Goal: Task Accomplishment & Management: Use online tool/utility

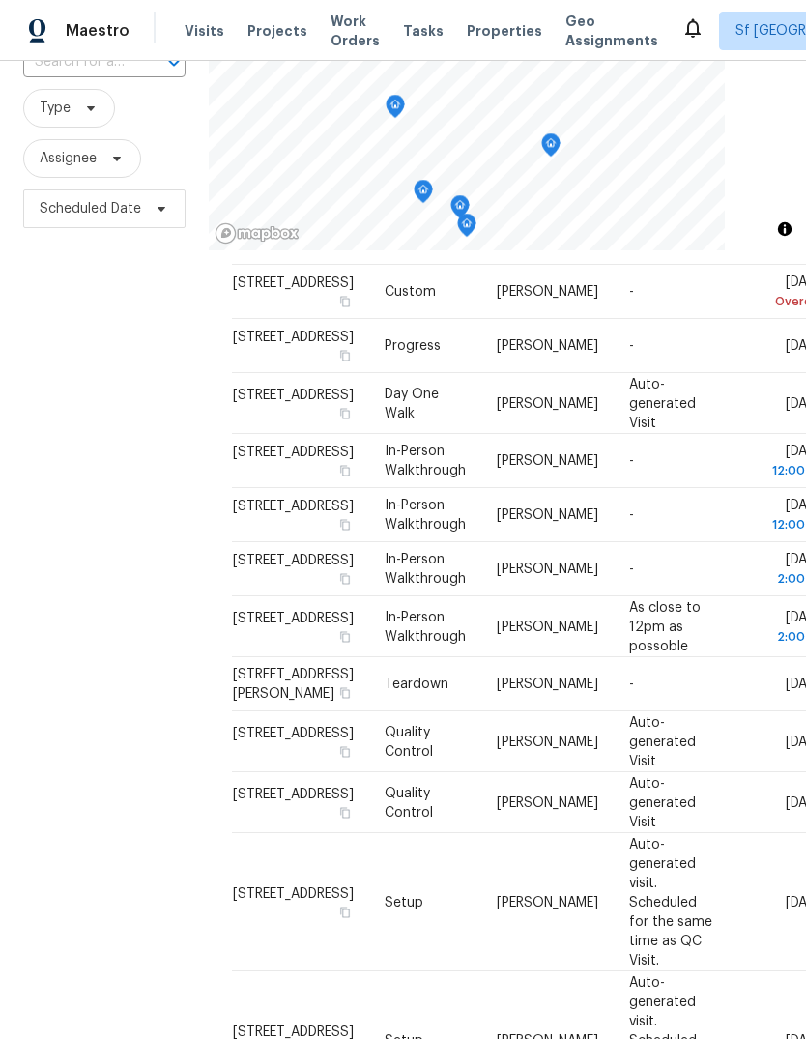
scroll to position [57, 0]
click at [143, 431] on div "Filters Reset ​ Type Assignee Scheduled Date" at bounding box center [104, 520] width 209 height 1121
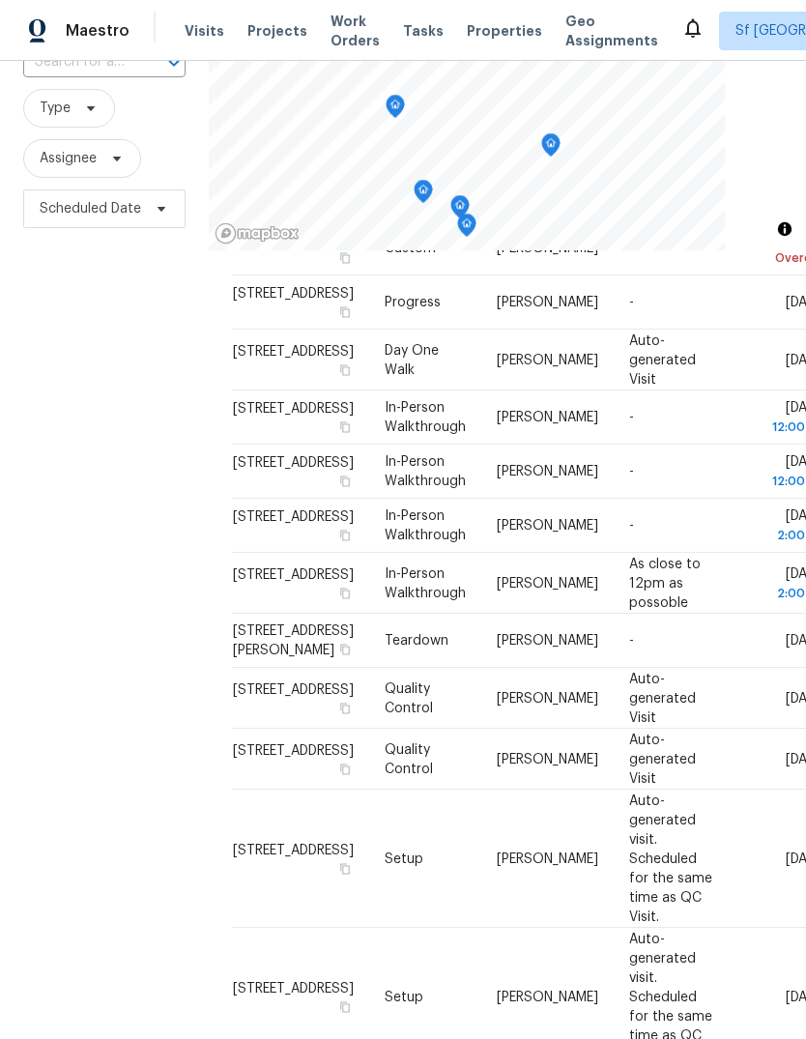
click at [125, 437] on div "Filters Reset ​ Type Assignee Scheduled Date" at bounding box center [104, 520] width 209 height 1121
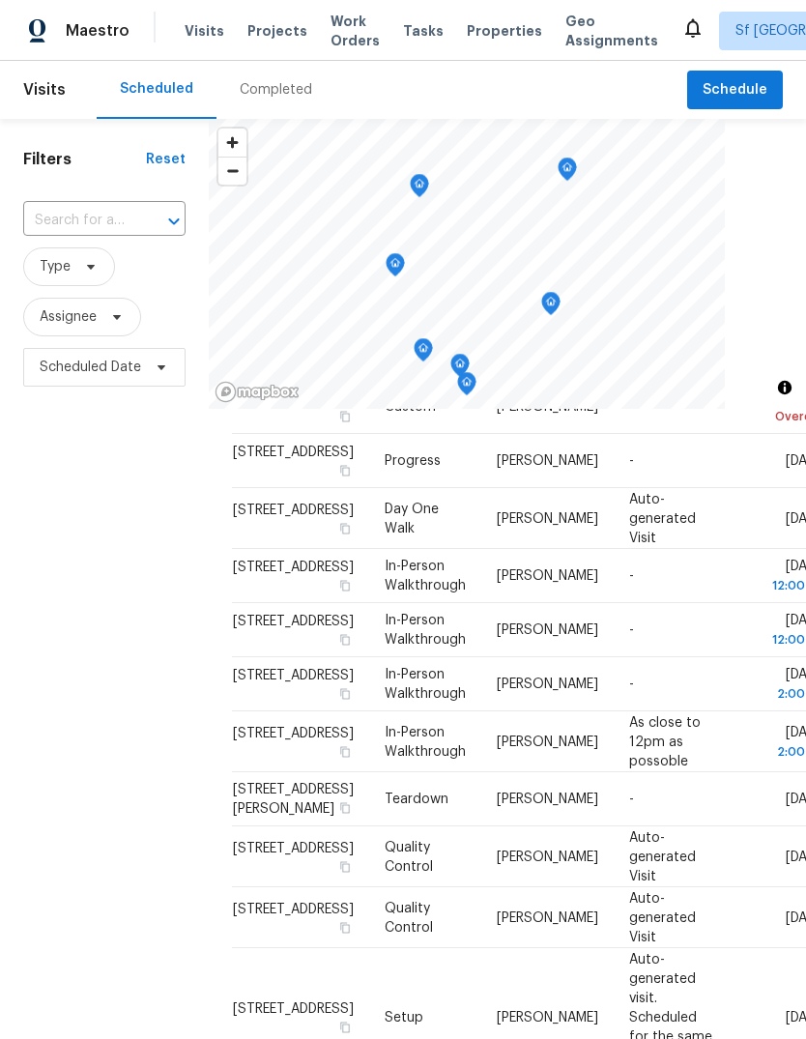
scroll to position [0, 0]
click at [281, 36] on span "Projects" at bounding box center [277, 30] width 60 height 19
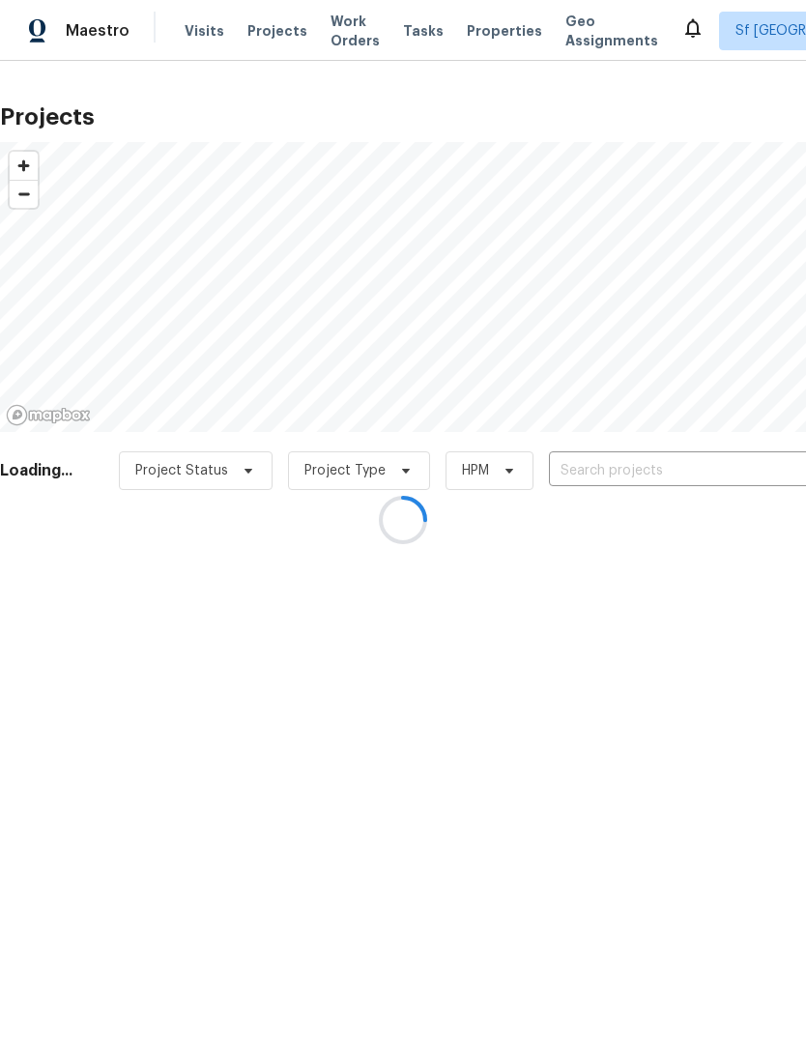
click at [621, 477] on div at bounding box center [403, 519] width 806 height 1039
click at [609, 464] on div at bounding box center [403, 519] width 806 height 1039
click at [604, 473] on div at bounding box center [403, 519] width 806 height 1039
click at [594, 472] on div at bounding box center [403, 519] width 806 height 1039
click at [590, 467] on div at bounding box center [403, 519] width 806 height 1039
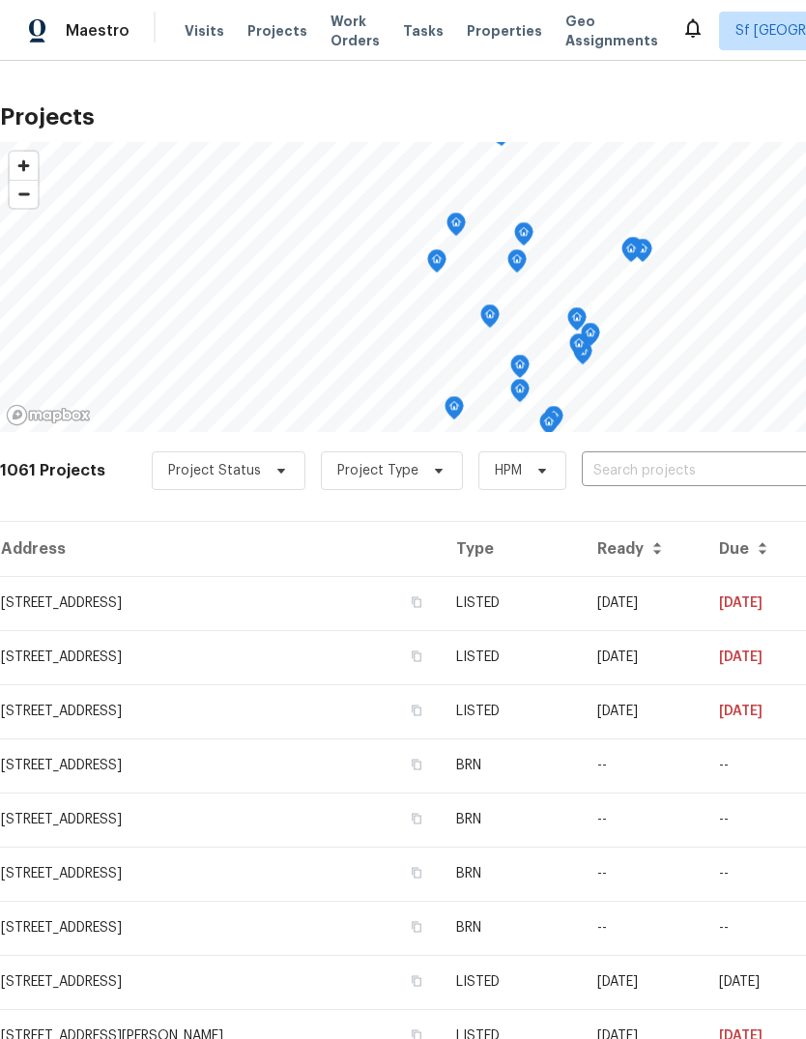
click at [613, 472] on input "text" at bounding box center [692, 471] width 221 height 30
type input "piper"
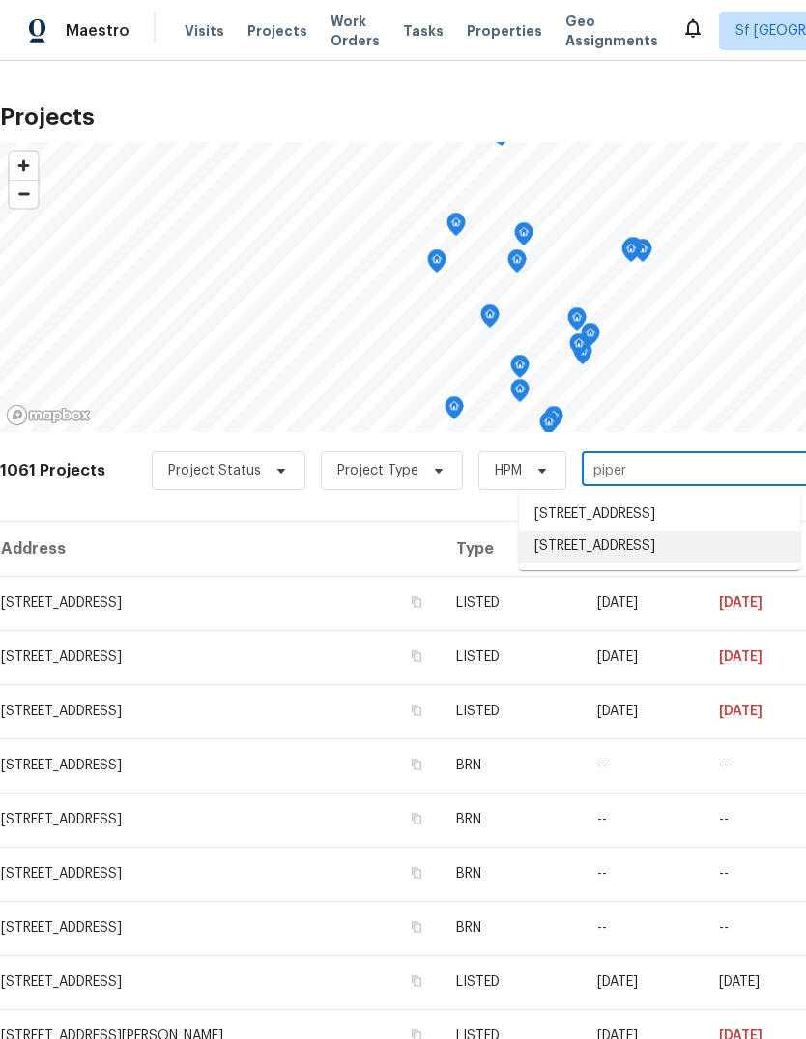
click at [641, 563] on li "[STREET_ADDRESS]" at bounding box center [659, 547] width 281 height 32
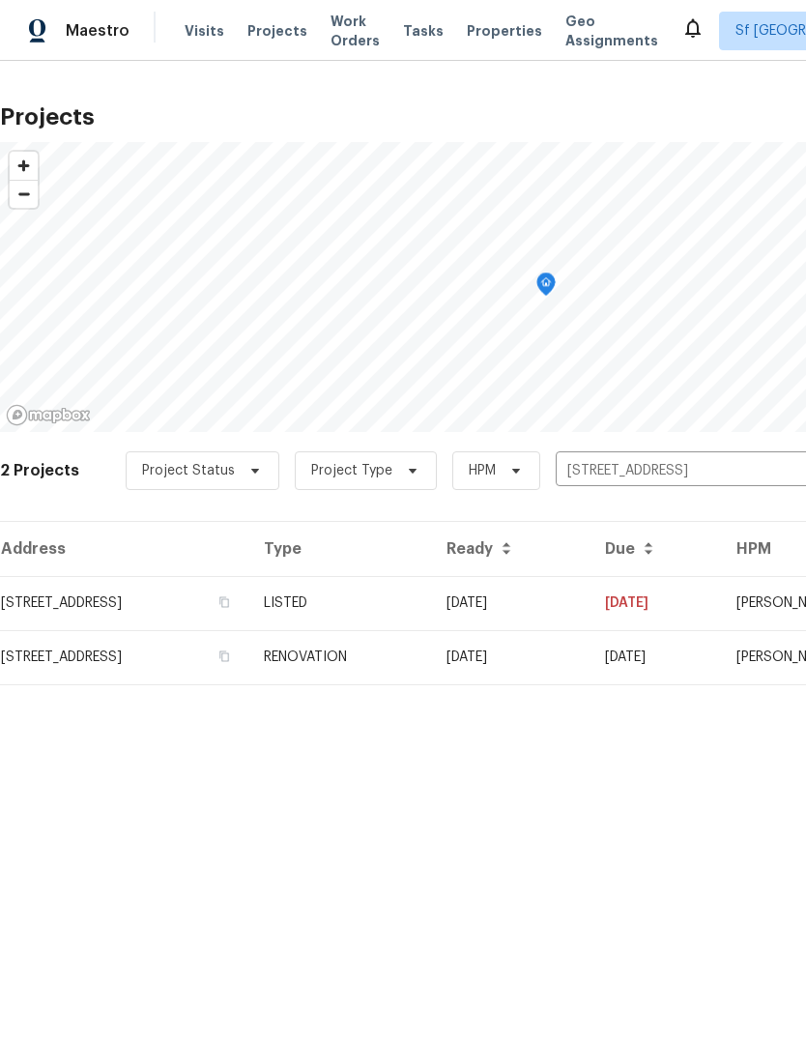
click at [59, 610] on td "[STREET_ADDRESS]" at bounding box center [124, 603] width 248 height 54
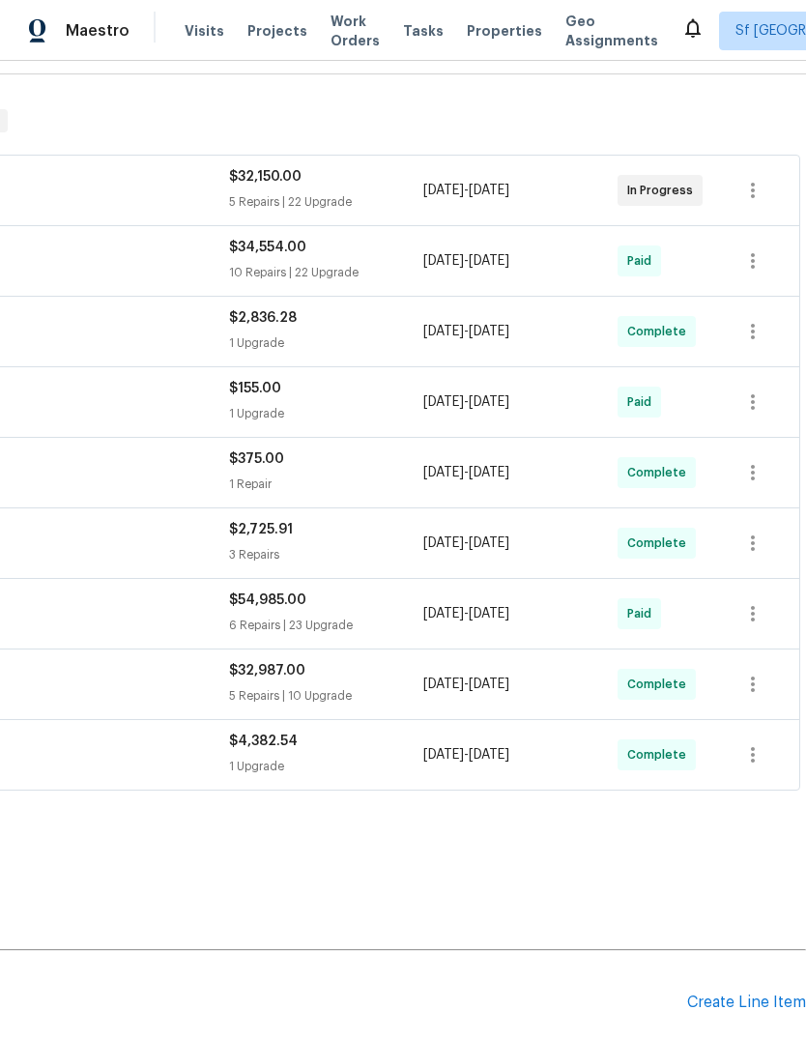
scroll to position [274, 286]
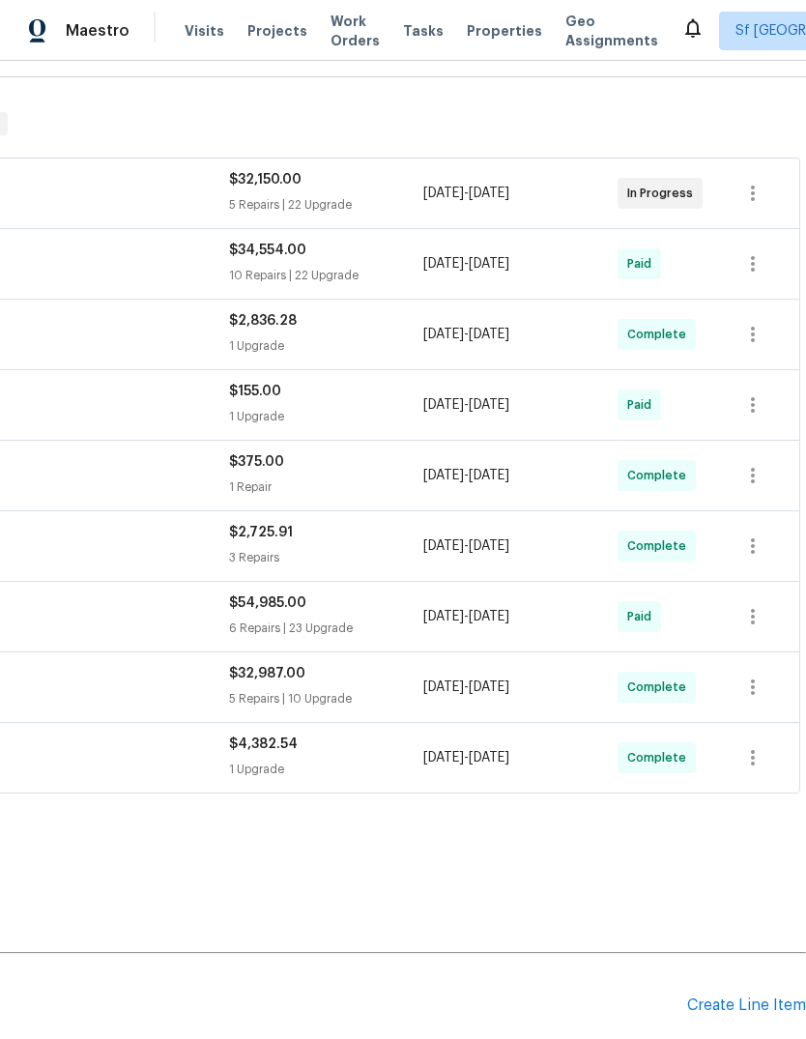
click at [732, 1006] on div "Create Line Item" at bounding box center [746, 1006] width 119 height 18
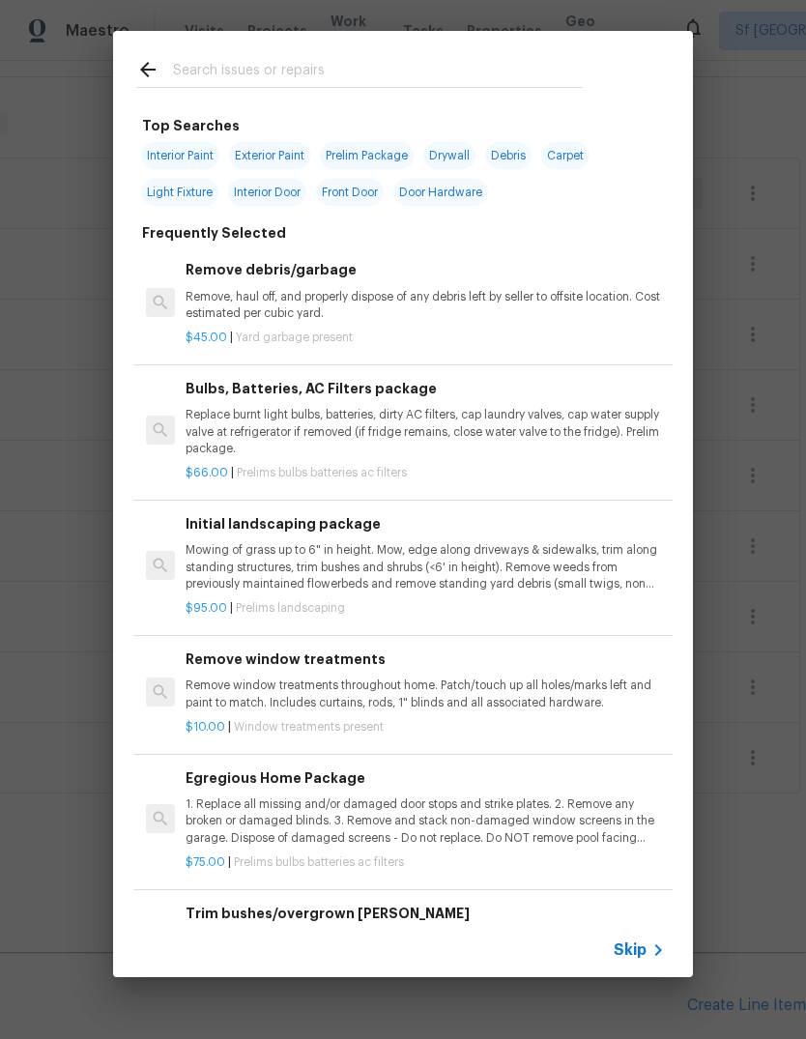
click at [317, 59] on input "text" at bounding box center [378, 72] width 410 height 29
type input "Pest"
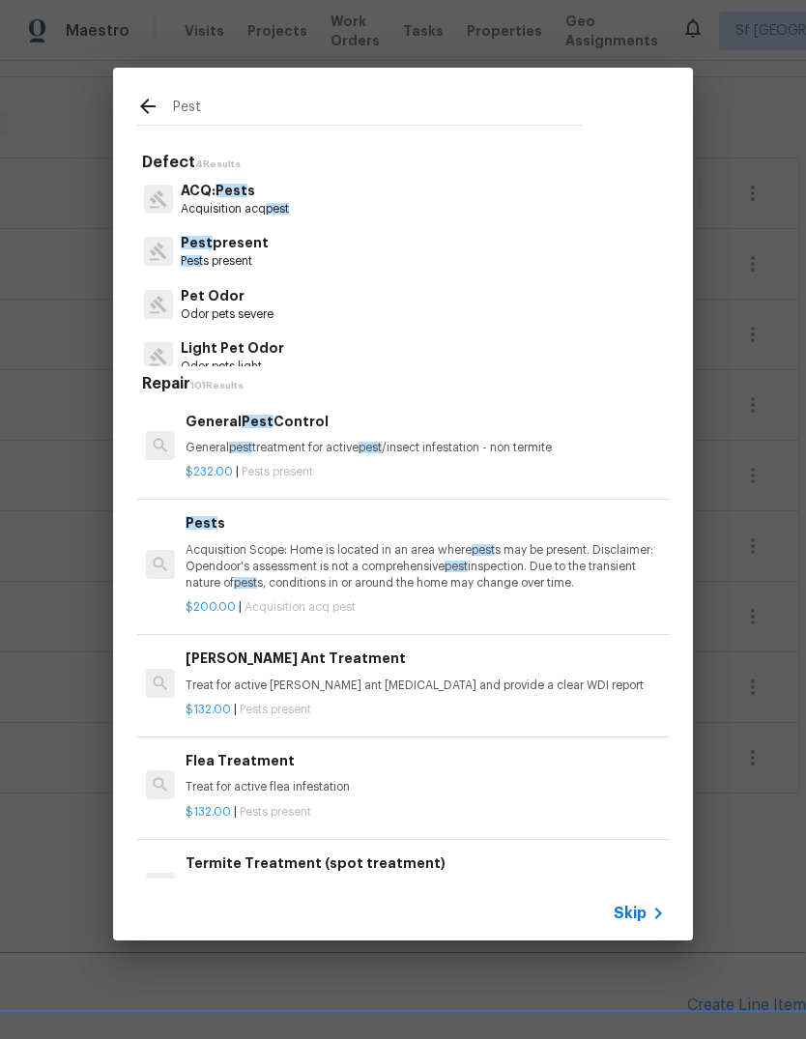
click at [244, 258] on p "Pest s present" at bounding box center [225, 261] width 88 height 16
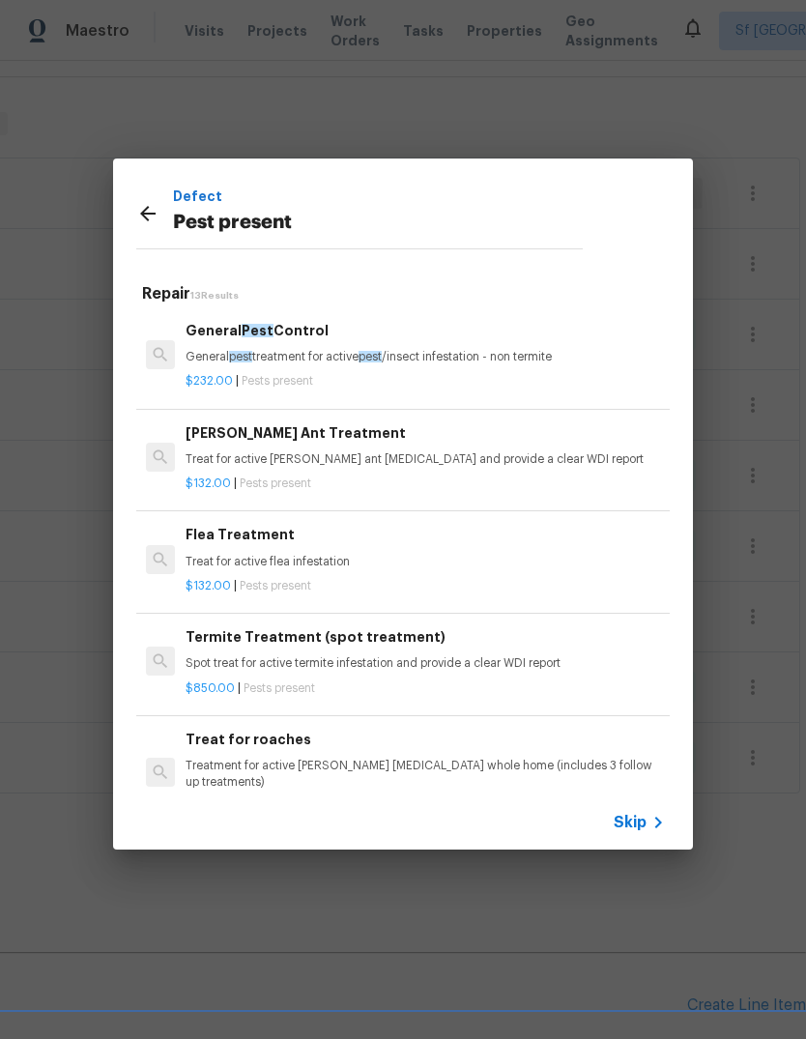
click at [321, 648] on div "Termite Treatment (spot treatment) Spot treat for active termite infestation an…" at bounding box center [425, 649] width 479 height 46
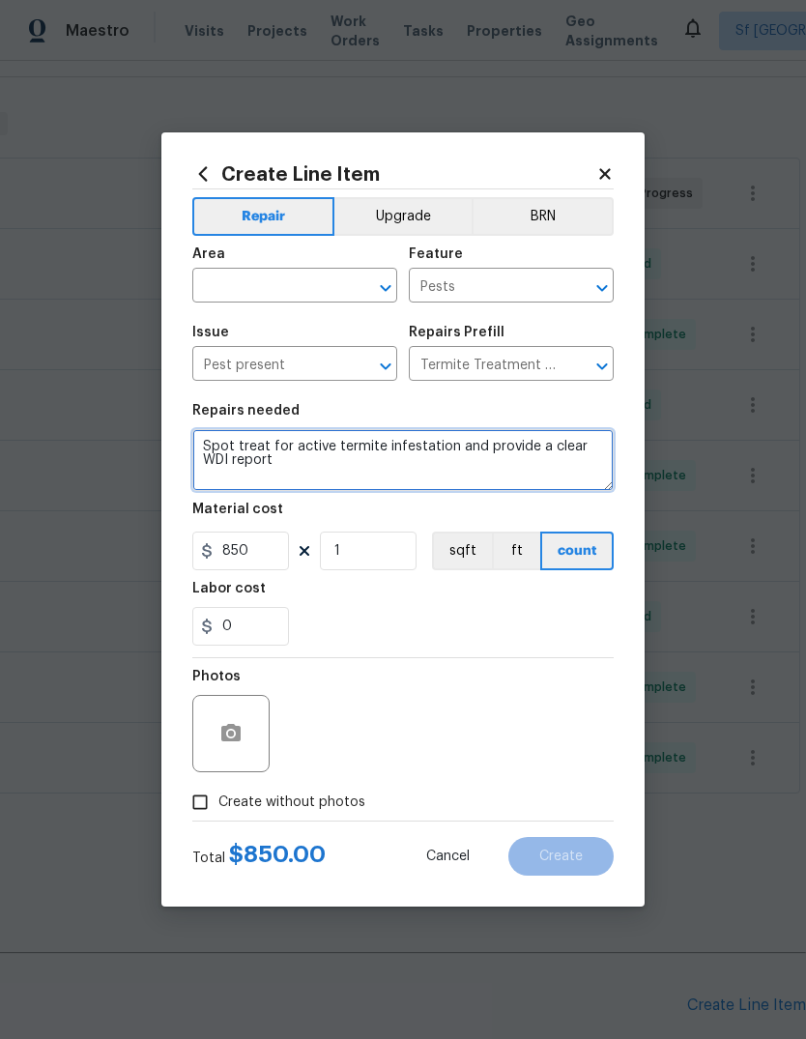
click at [306, 450] on textarea "Spot treat for active termite infestation and provide a clear WDI report" at bounding box center [402, 460] width 421 height 62
click at [309, 451] on textarea "Spot treat for active termite infestation and provide a clear WDI report" at bounding box center [402, 460] width 421 height 62
click at [314, 446] on textarea "Spot treat for active termite infestation and provide a clear WDI report" at bounding box center [402, 460] width 421 height 62
type textarea "Complete termite inspection"
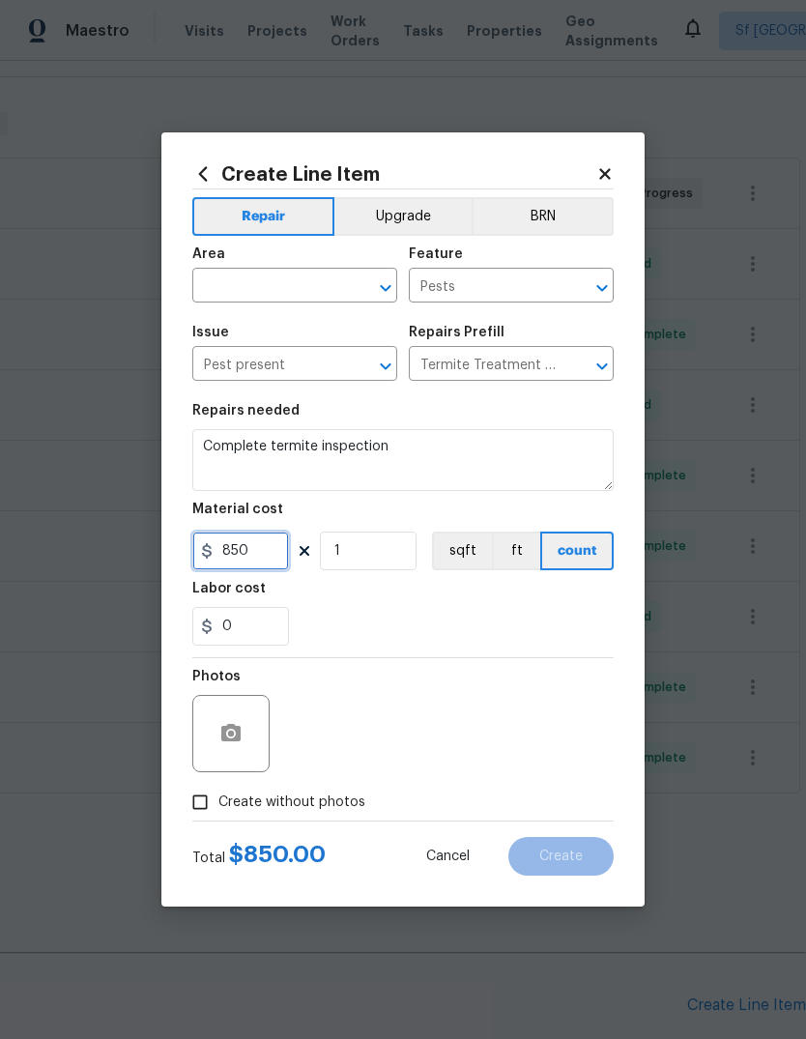
click at [227, 548] on input "850" at bounding box center [240, 551] width 97 height 39
type input "100"
click at [201, 289] on input "text" at bounding box center [267, 288] width 151 height 30
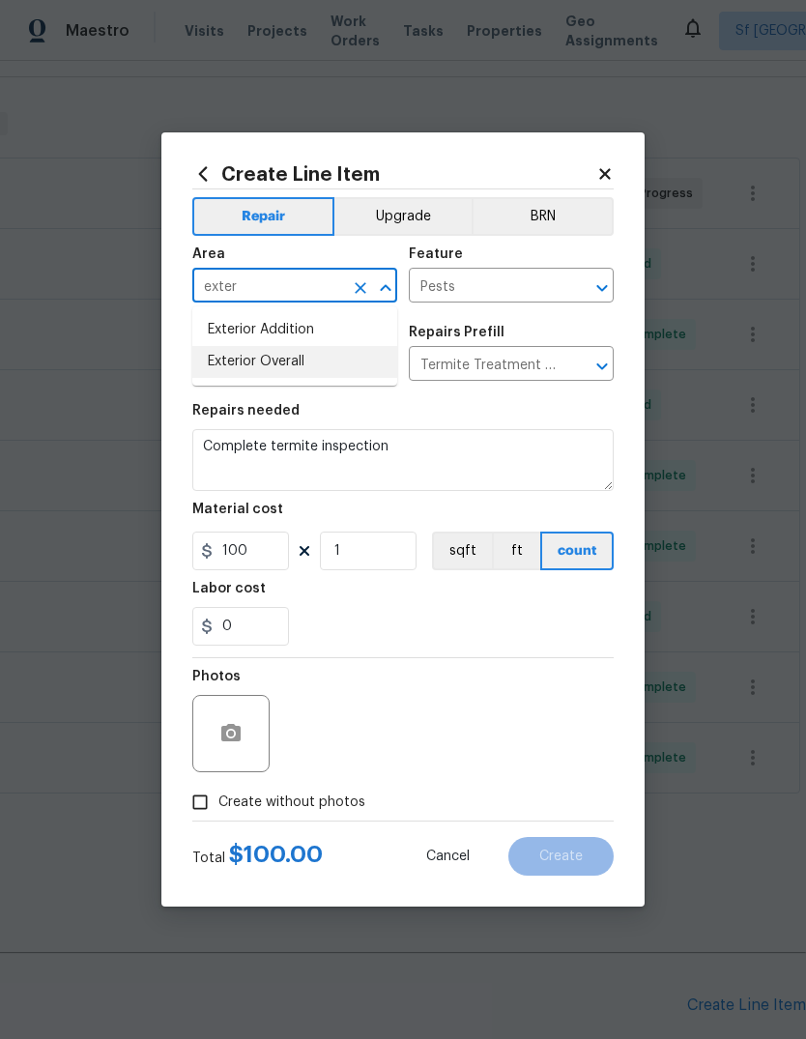
click at [217, 362] on li "Exterior Overall" at bounding box center [294, 362] width 205 height 32
type input "Exterior Overall"
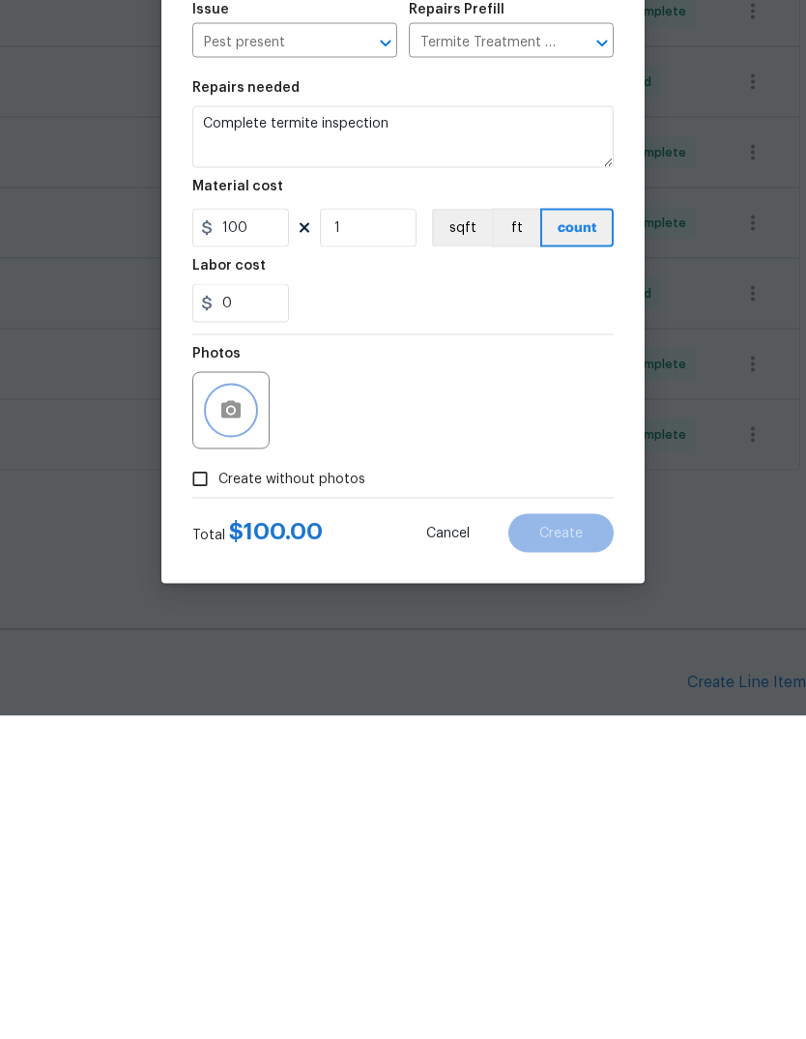
click at [233, 731] on circle "button" at bounding box center [231, 734] width 6 height 6
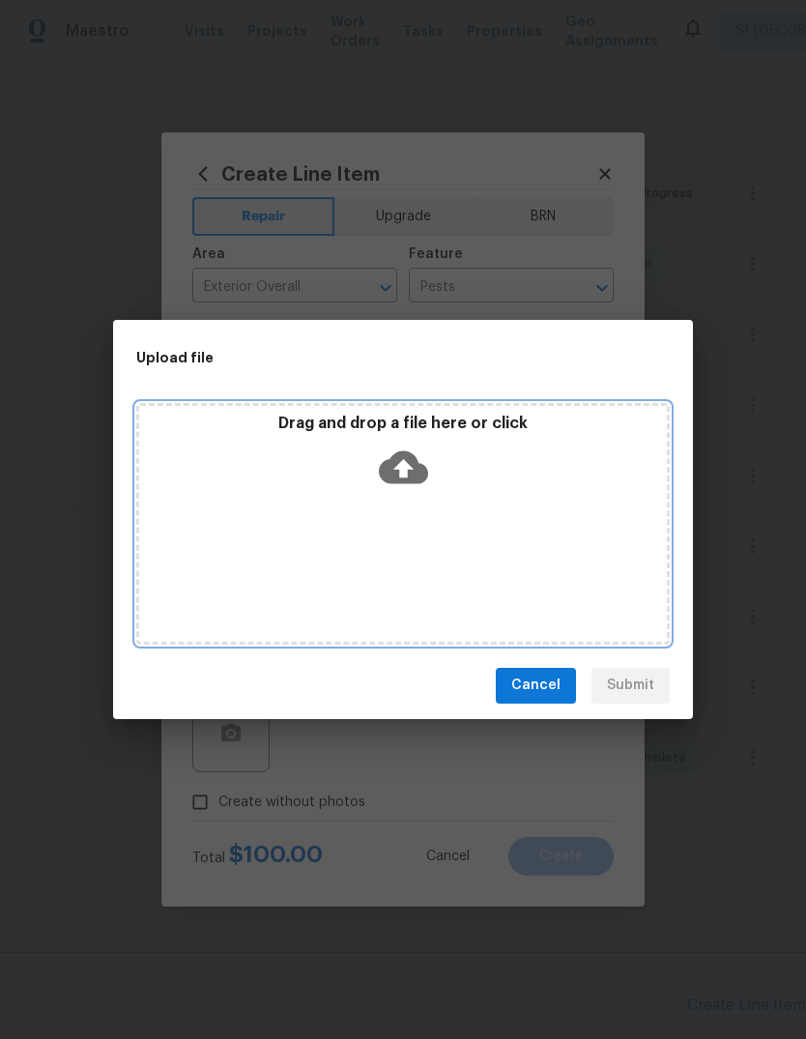
click at [414, 467] on icon at bounding box center [403, 466] width 49 height 33
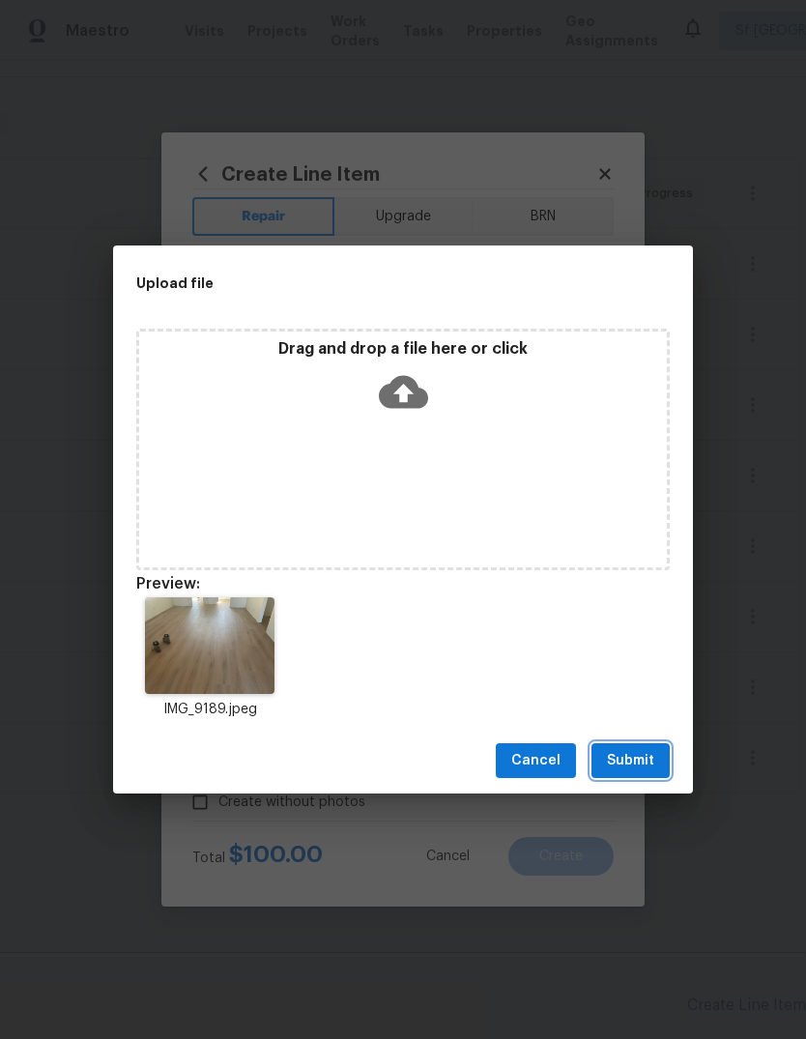
click at [626, 756] on span "Submit" at bounding box center [630, 761] width 47 height 24
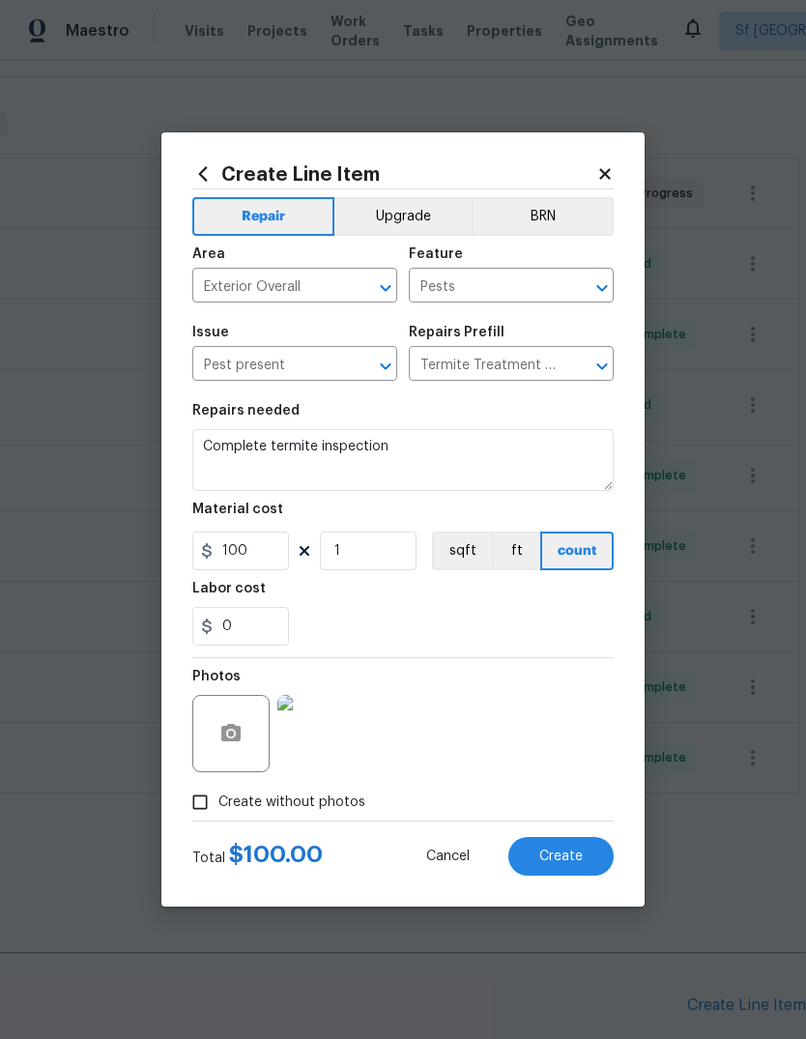
click at [586, 870] on button "Create" at bounding box center [560, 856] width 105 height 39
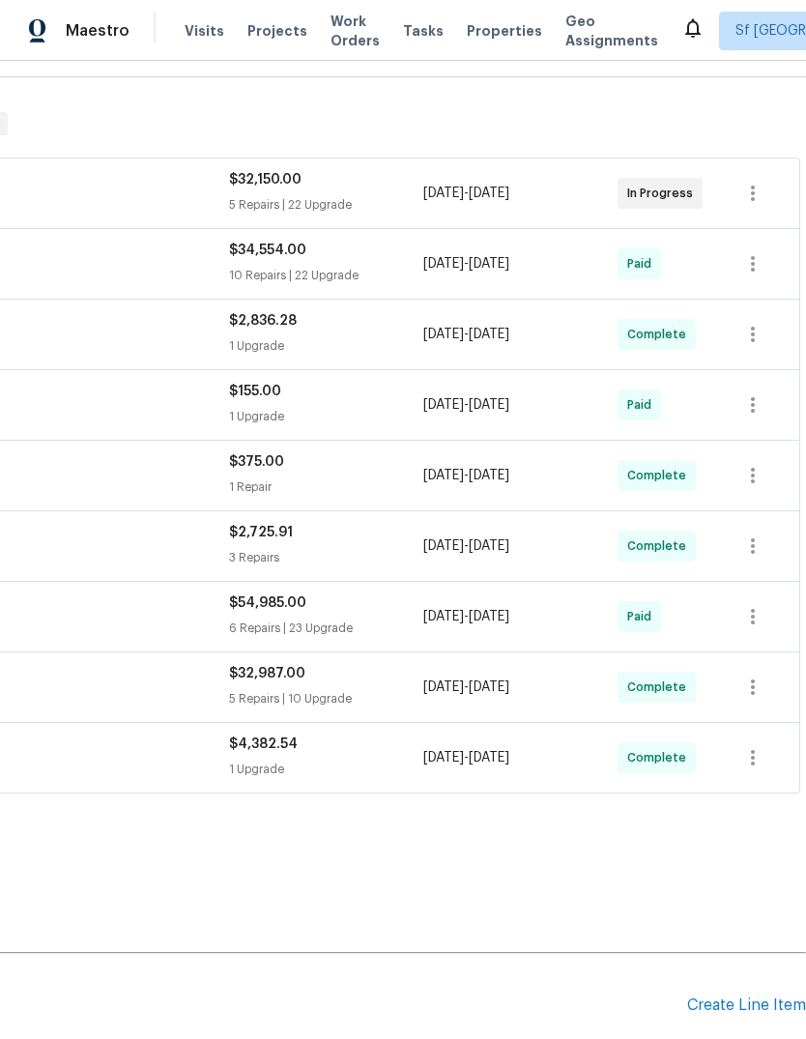
click at [749, 997] on div "Create Line Item" at bounding box center [746, 1006] width 119 height 18
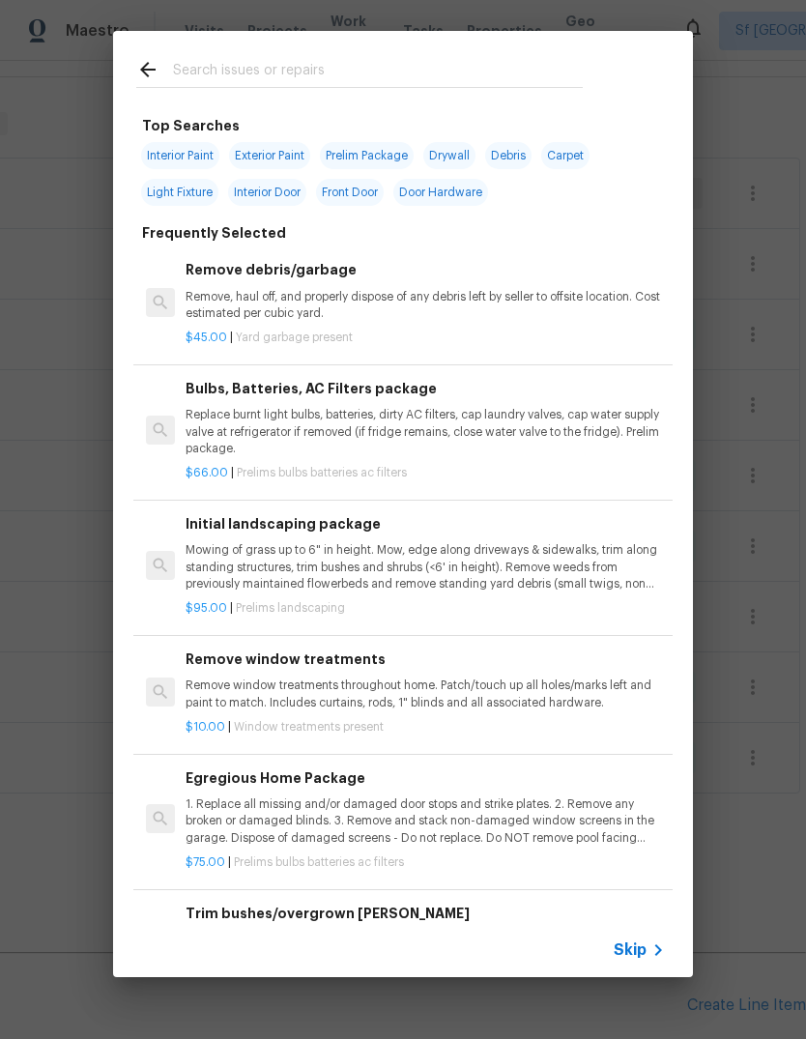
click at [80, 860] on div "Top Searches Interior Paint Exterior Paint Prelim Package Drywall Debris Carpet…" at bounding box center [403, 504] width 806 height 1008
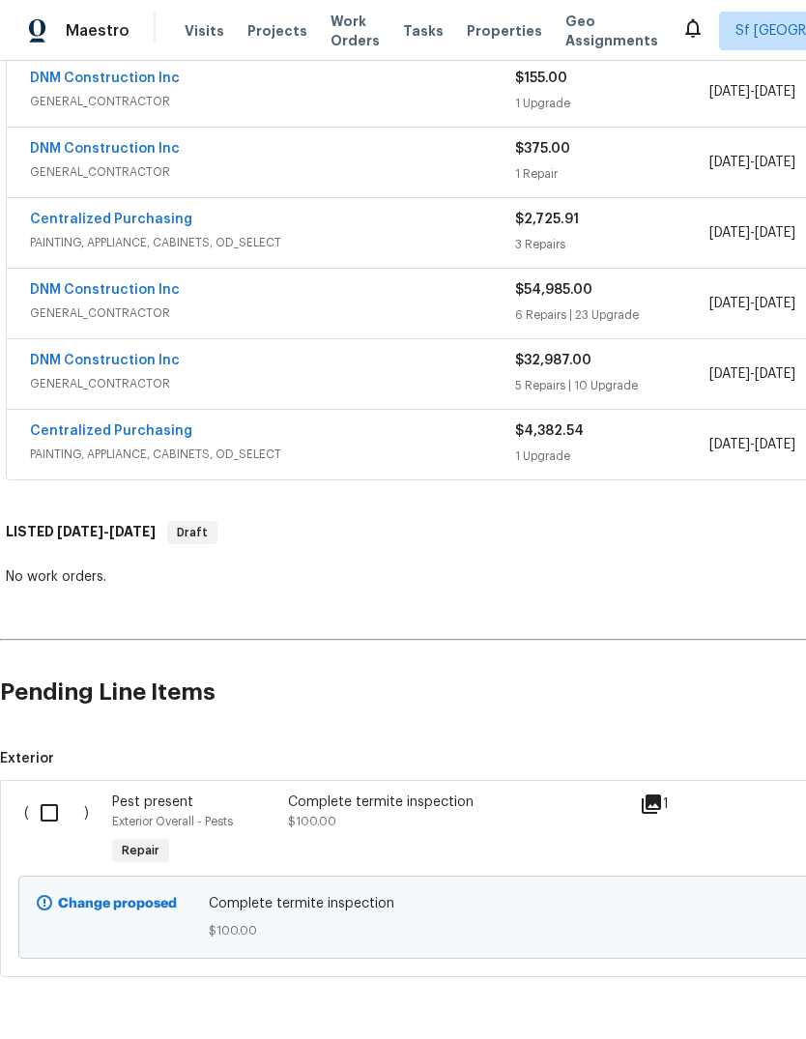
scroll to position [585, 0]
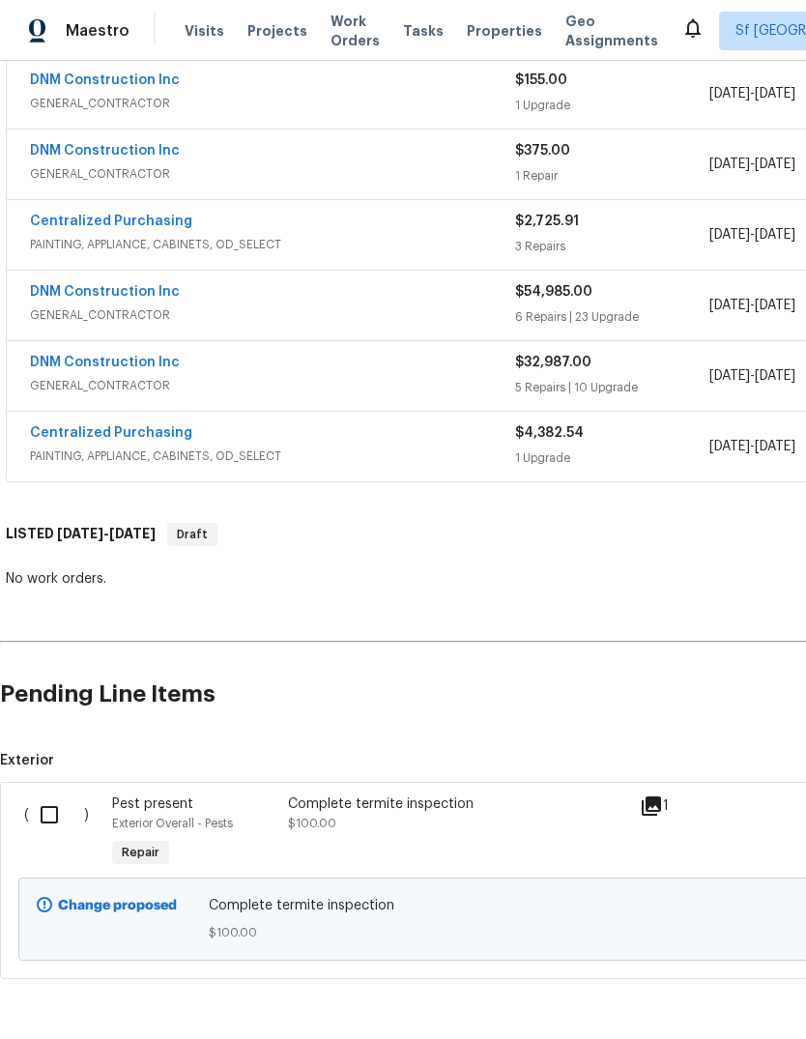
click at [57, 795] on input "checkbox" at bounding box center [56, 815] width 55 height 41
checkbox input "true"
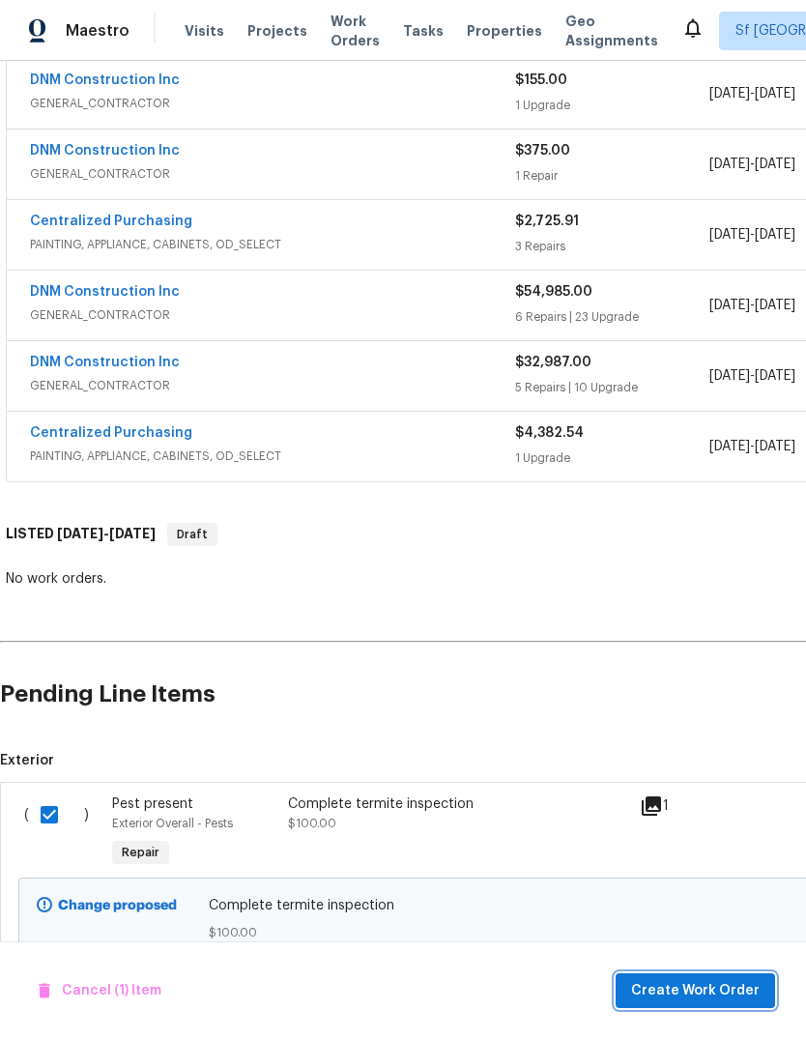
click at [733, 992] on span "Create Work Order" at bounding box center [695, 991] width 129 height 24
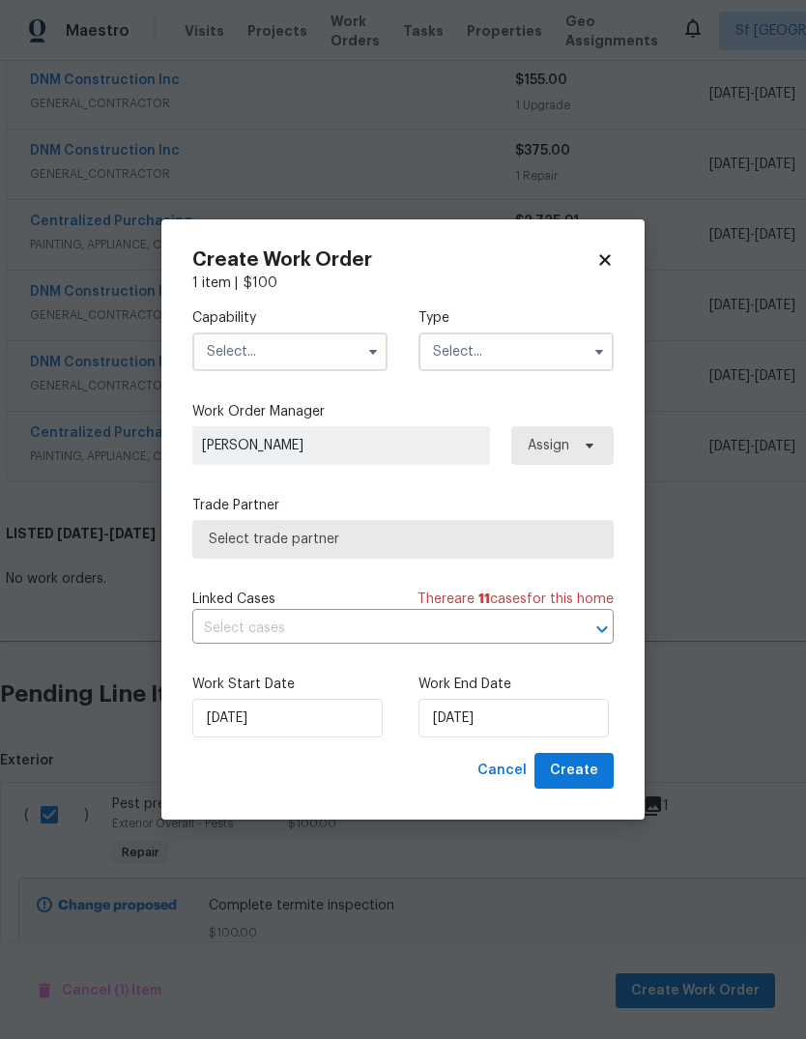
click at [228, 350] on input "text" at bounding box center [289, 352] width 195 height 39
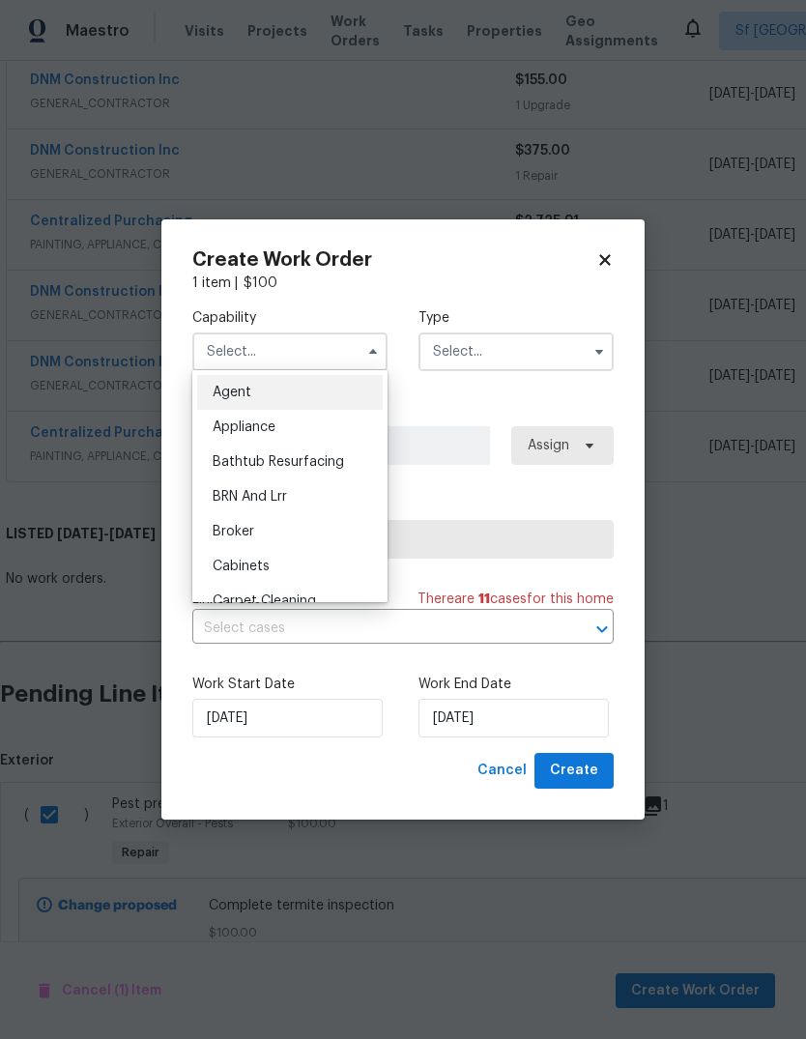
click at [297, 363] on input "text" at bounding box center [289, 352] width 195 height 39
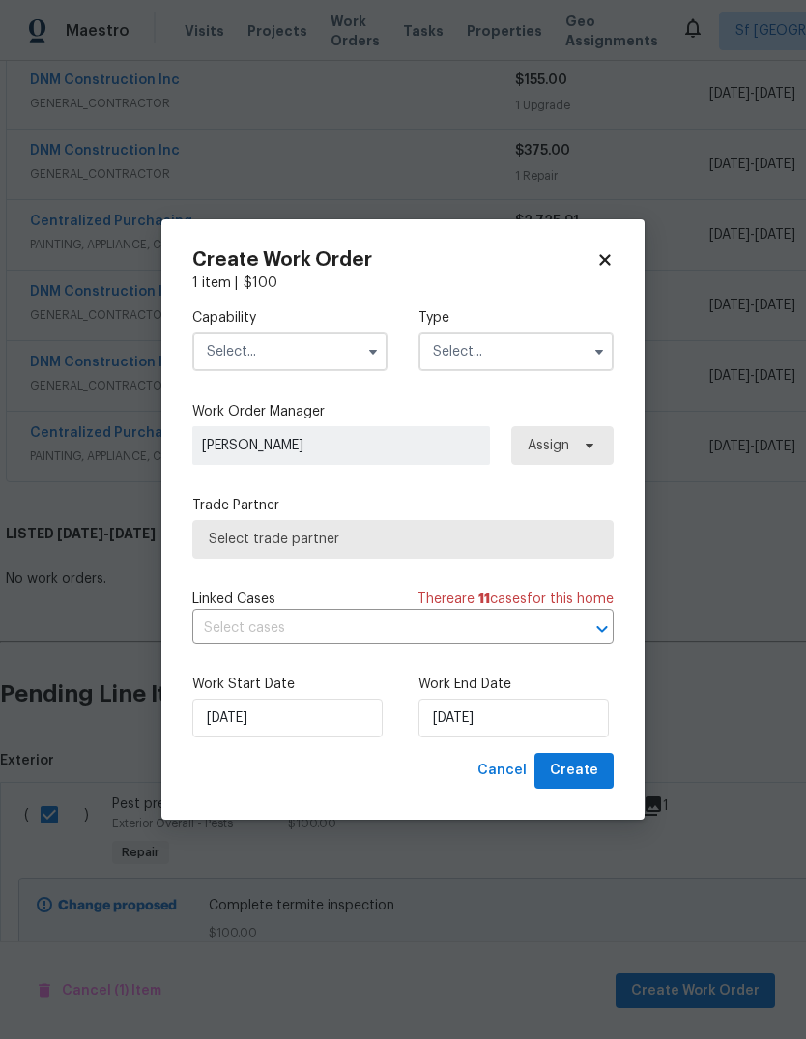
click at [305, 352] on input "text" at bounding box center [289, 352] width 195 height 39
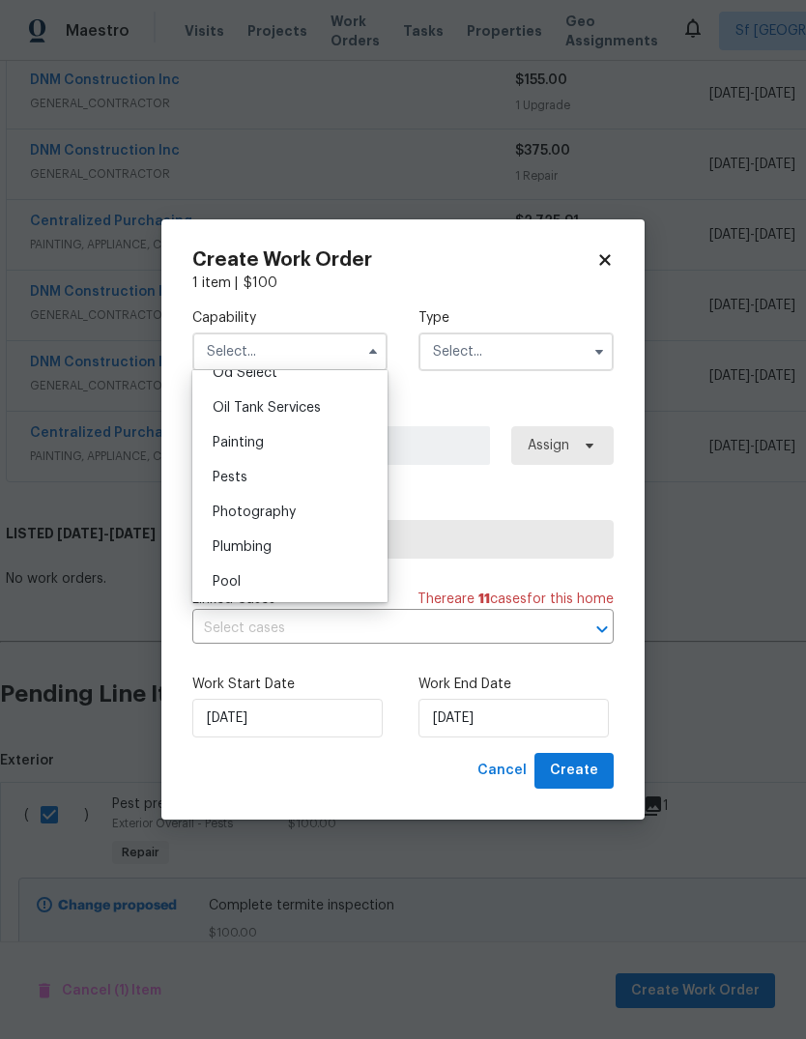
scroll to position [1577, 0]
click at [257, 476] on div "Pests" at bounding box center [290, 474] width 186 height 35
type input "Pests"
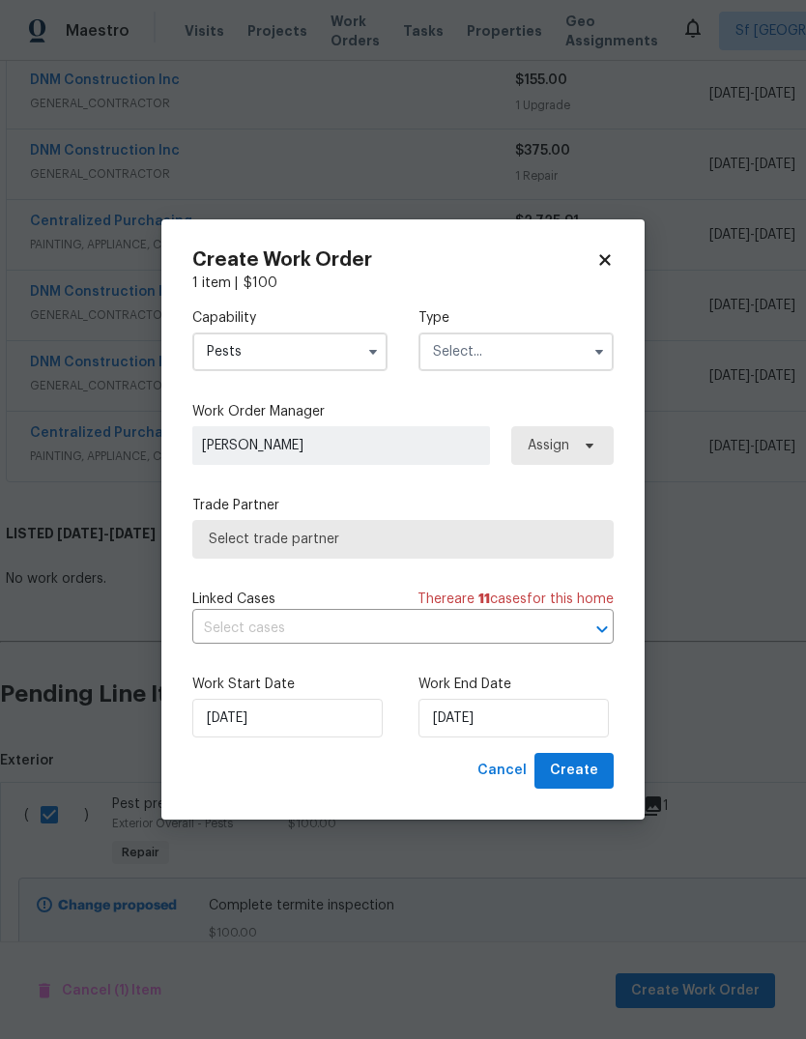
click at [506, 356] on input "text" at bounding box center [516, 352] width 195 height 39
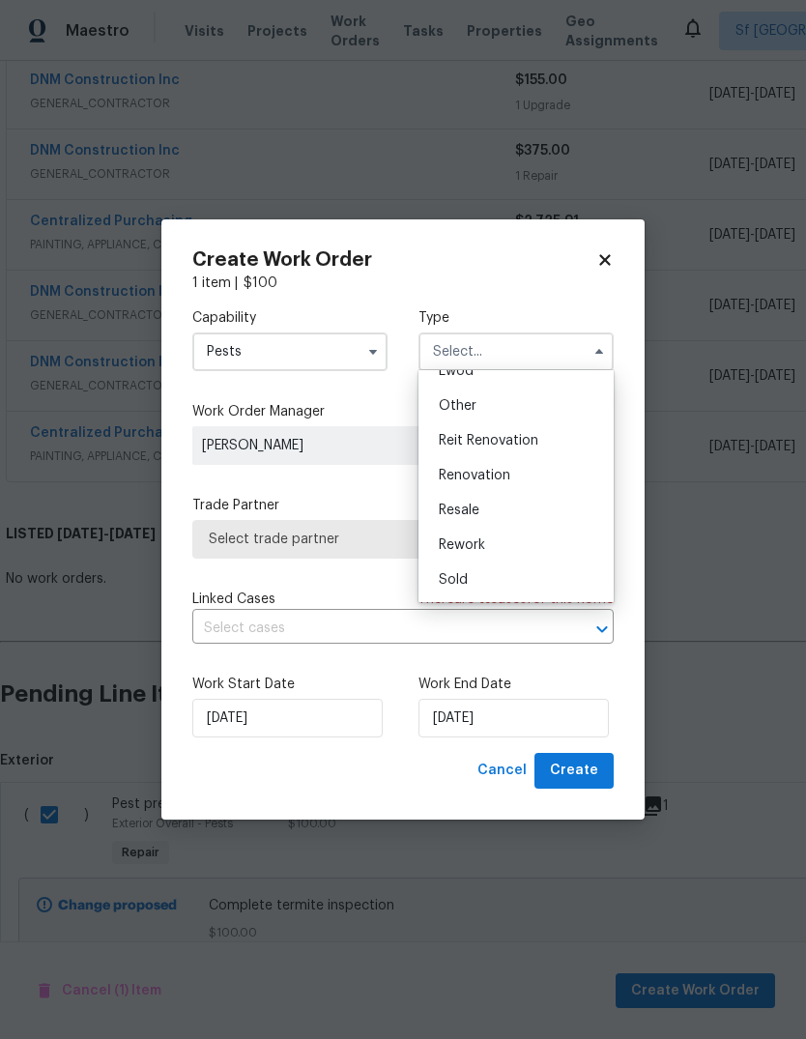
scroll to position [230, 0]
click at [501, 483] on div "Renovation" at bounding box center [516, 475] width 186 height 35
type input "Renovation"
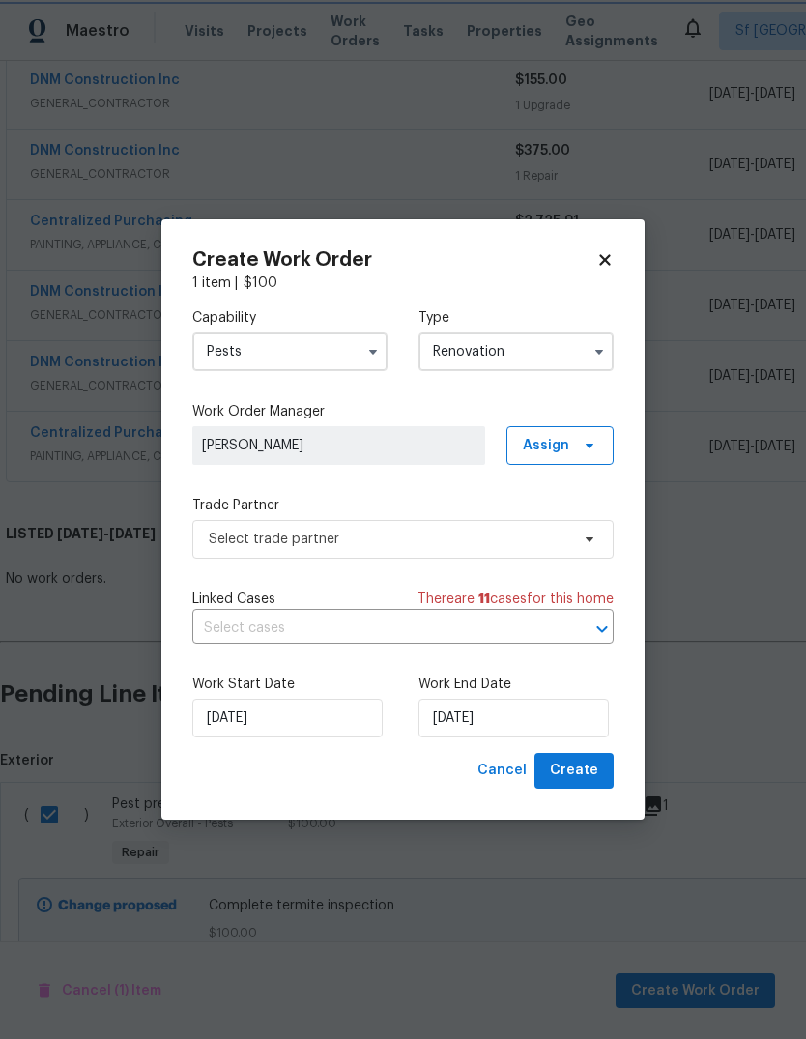
scroll to position [0, 0]
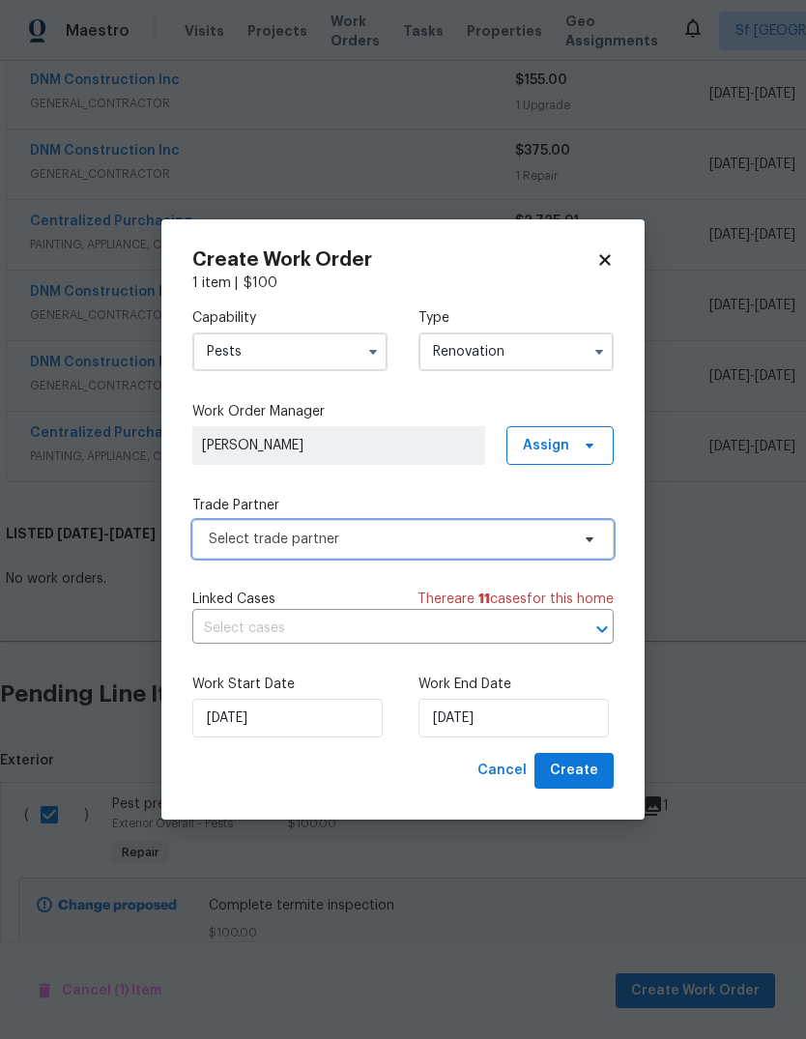
click at [333, 547] on span "Select trade partner" at bounding box center [389, 539] width 361 height 19
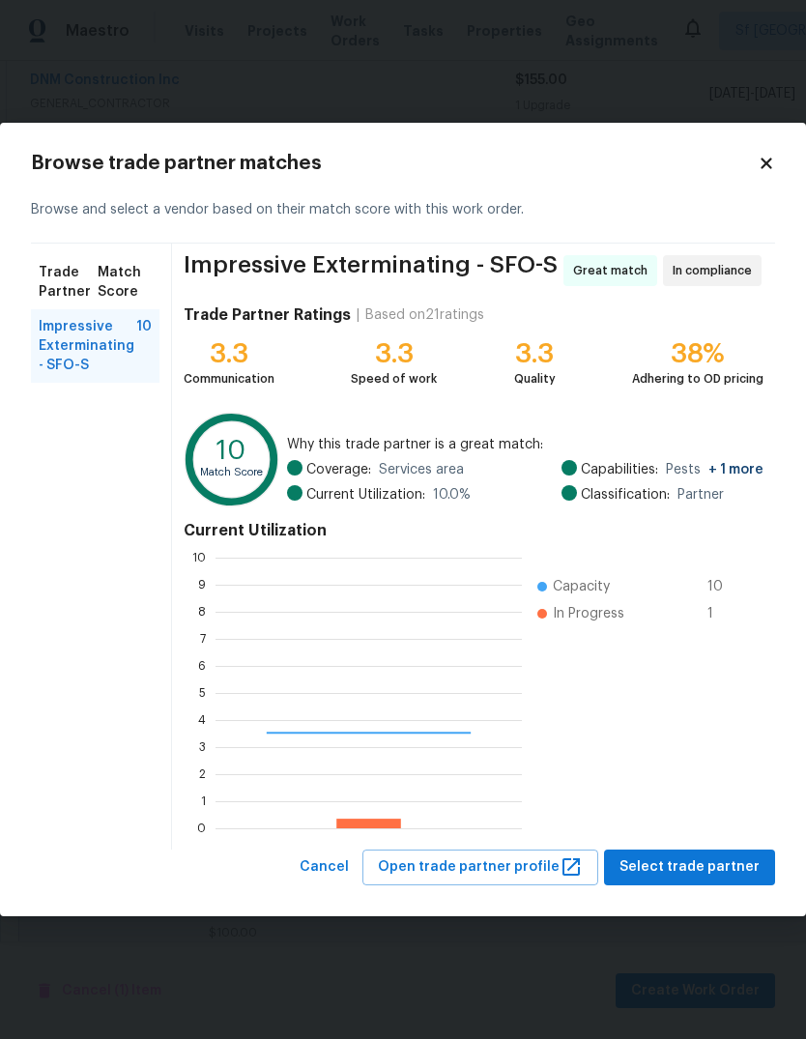
scroll to position [271, 306]
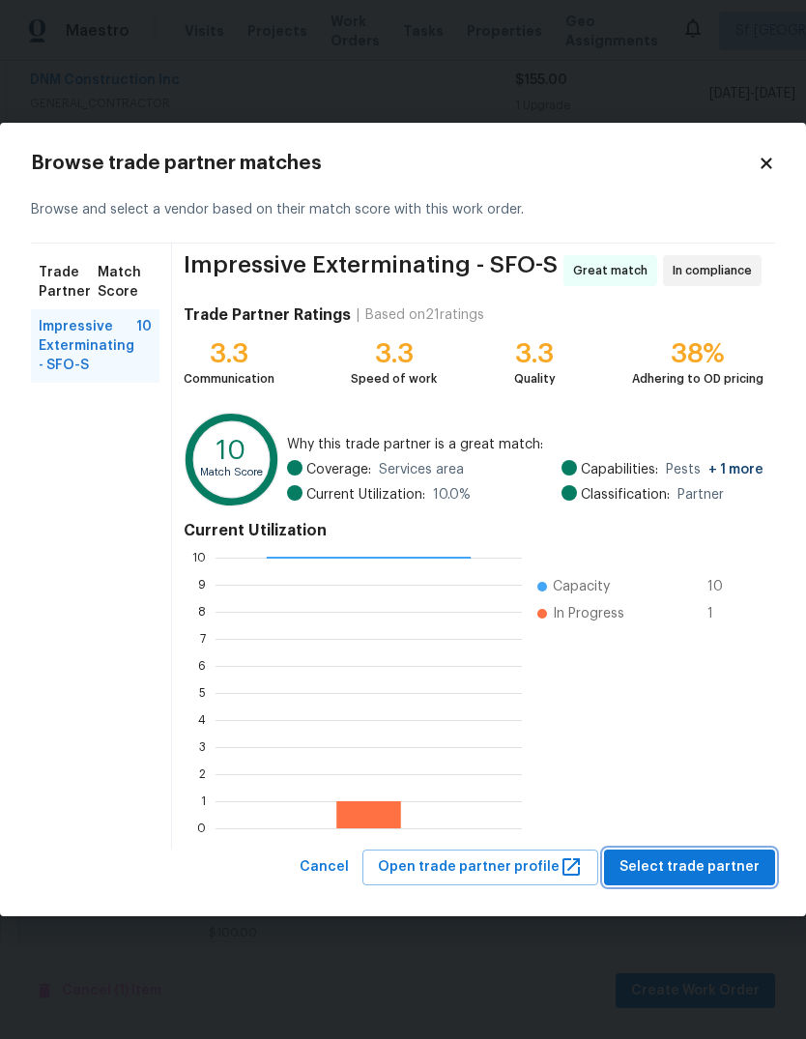
click at [691, 865] on span "Select trade partner" at bounding box center [690, 867] width 140 height 24
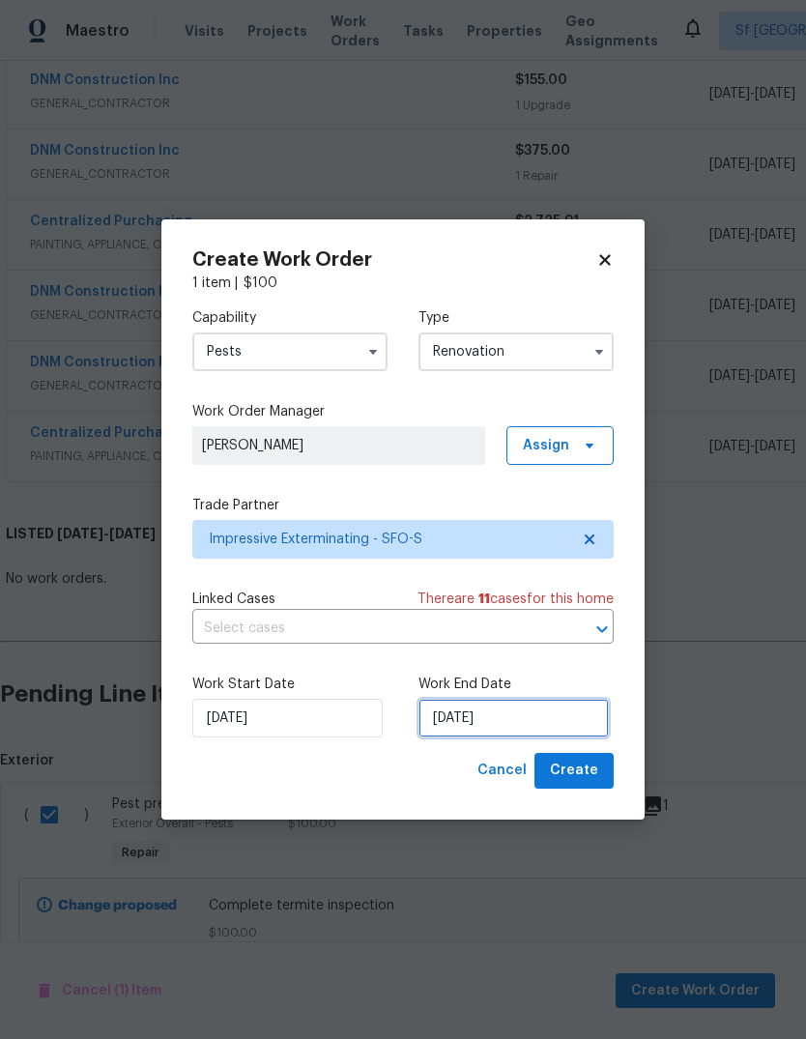
click at [518, 717] on input "10/7/2025" at bounding box center [514, 718] width 190 height 39
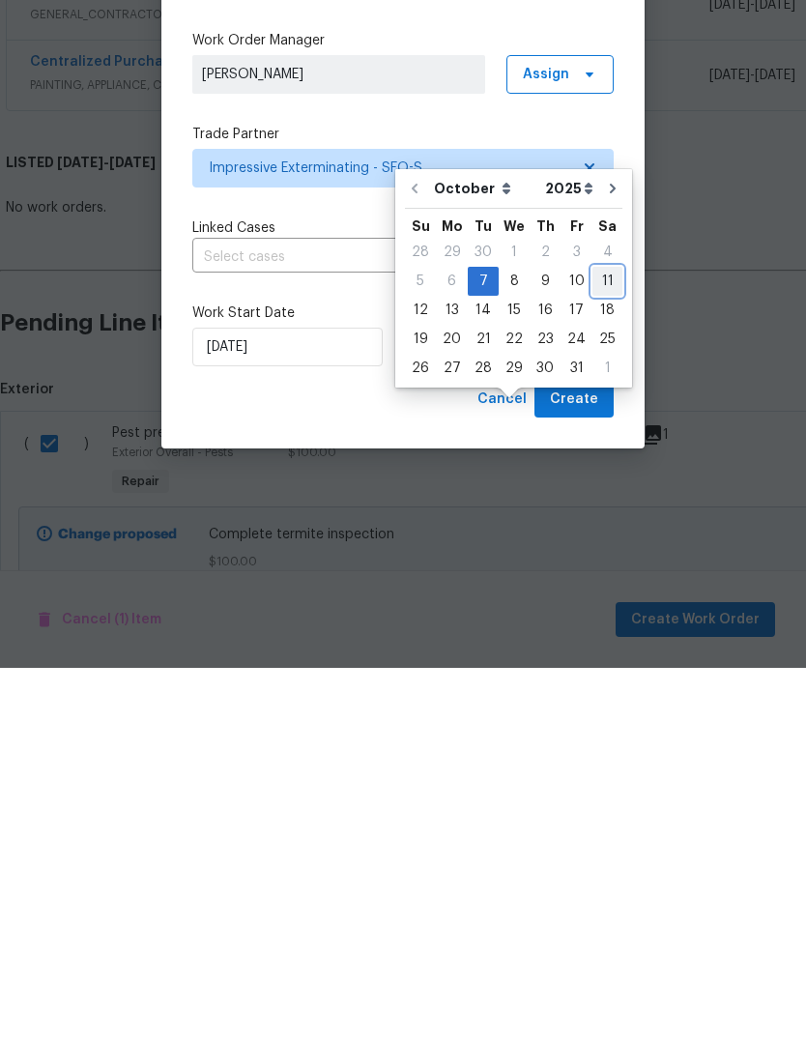
click at [603, 639] on div "11" at bounding box center [608, 652] width 30 height 27
type input "10/11/2025"
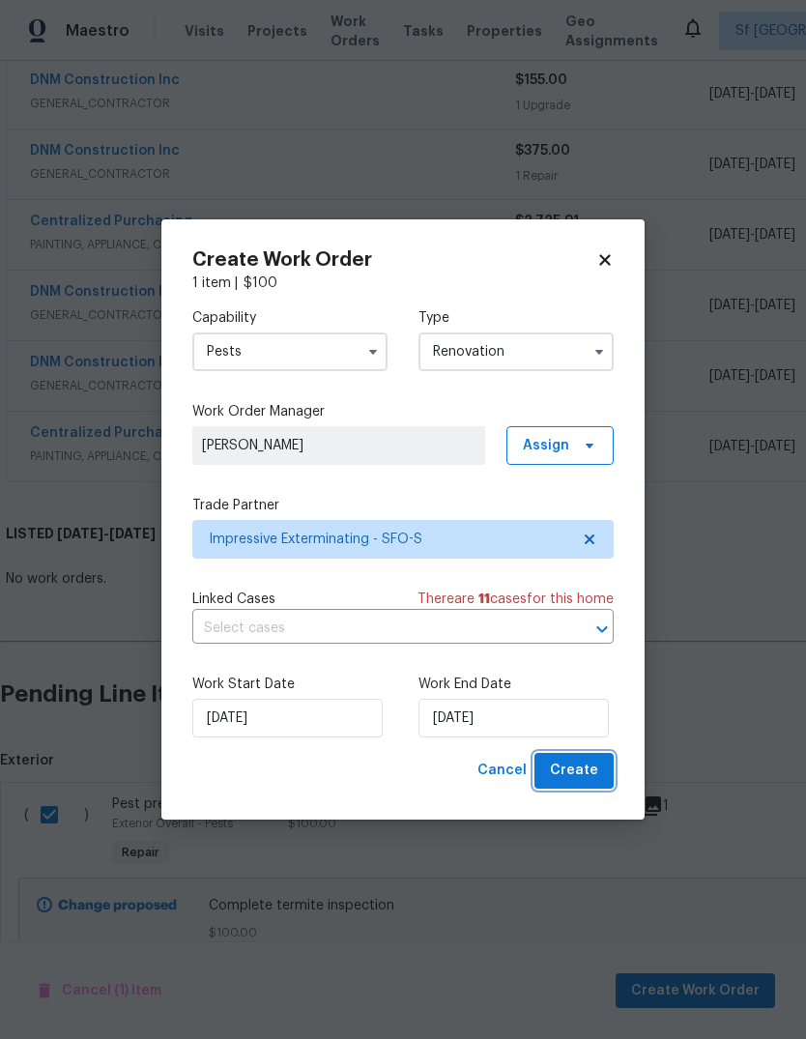
click at [593, 772] on span "Create" at bounding box center [574, 771] width 48 height 24
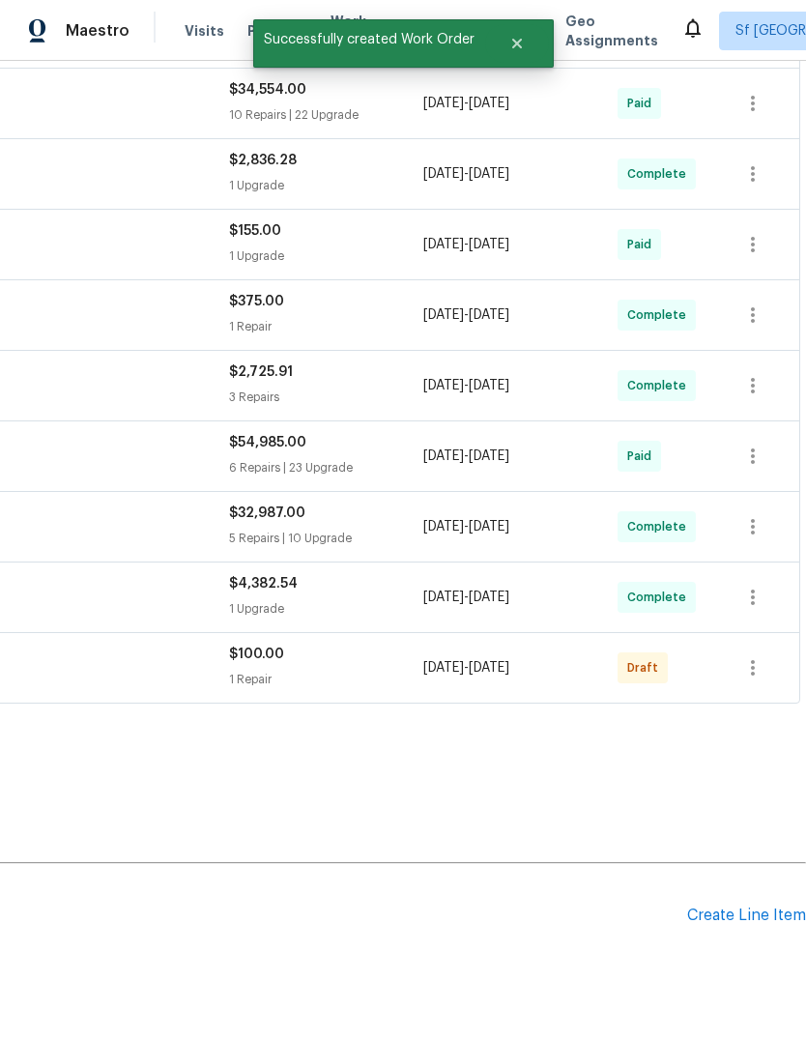
scroll to position [434, 286]
click at [748, 656] on icon "button" at bounding box center [752, 667] width 23 height 23
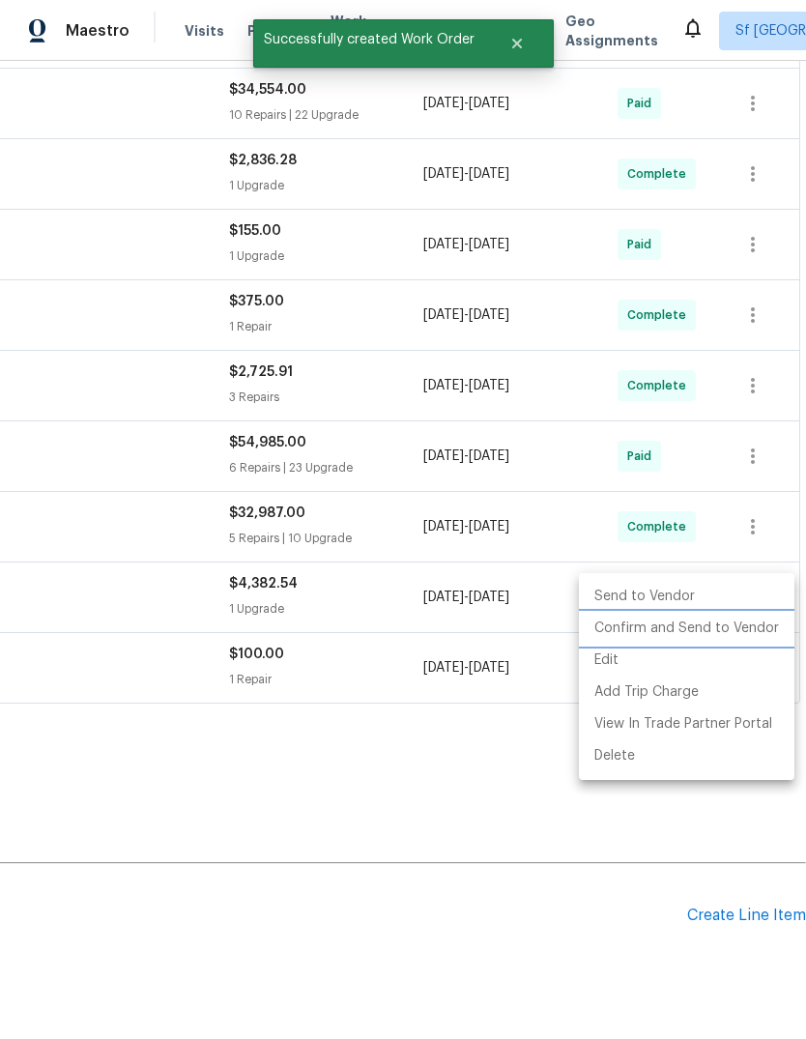
click at [714, 632] on li "Confirm and Send to Vendor" at bounding box center [687, 629] width 216 height 32
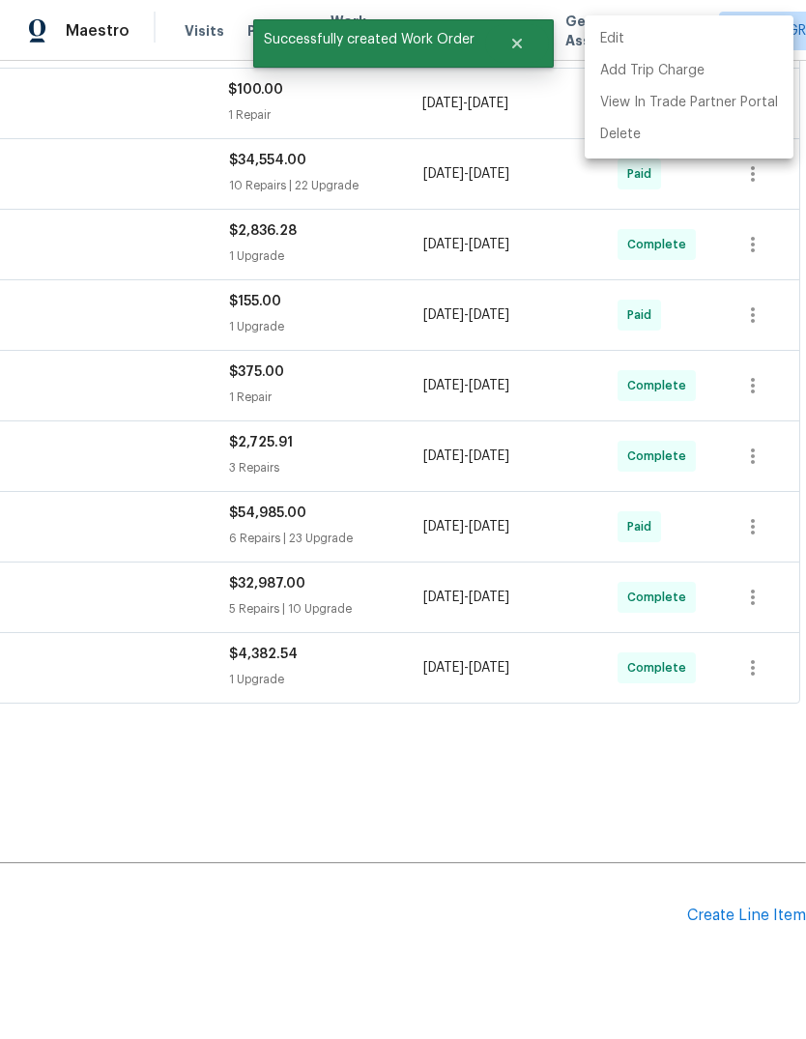
click at [740, 846] on div at bounding box center [403, 519] width 806 height 1039
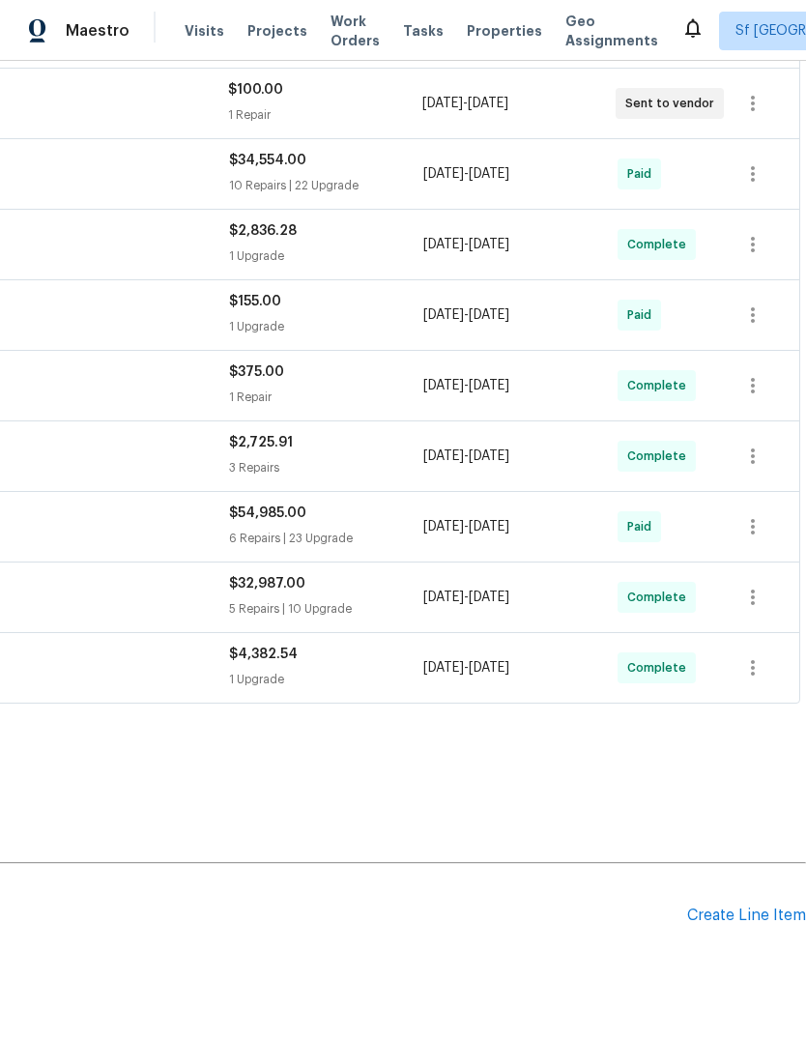
click at [738, 907] on div "Create Line Item" at bounding box center [746, 916] width 119 height 18
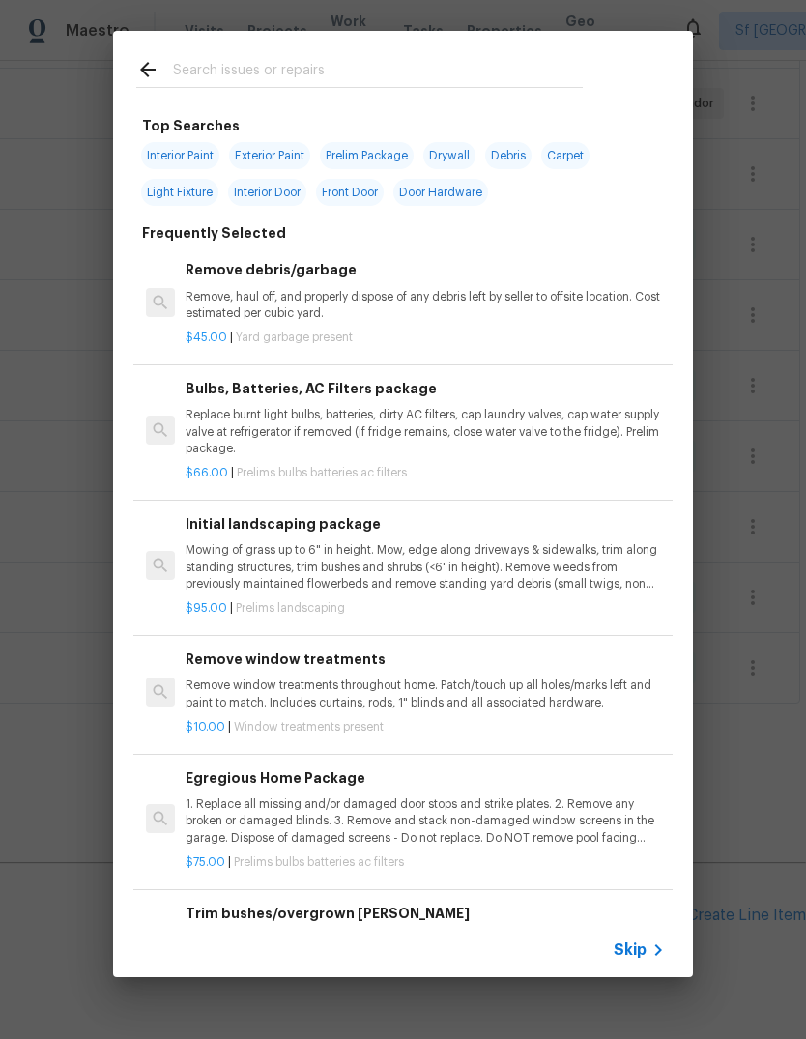
click at [363, 67] on input "text" at bounding box center [378, 72] width 410 height 29
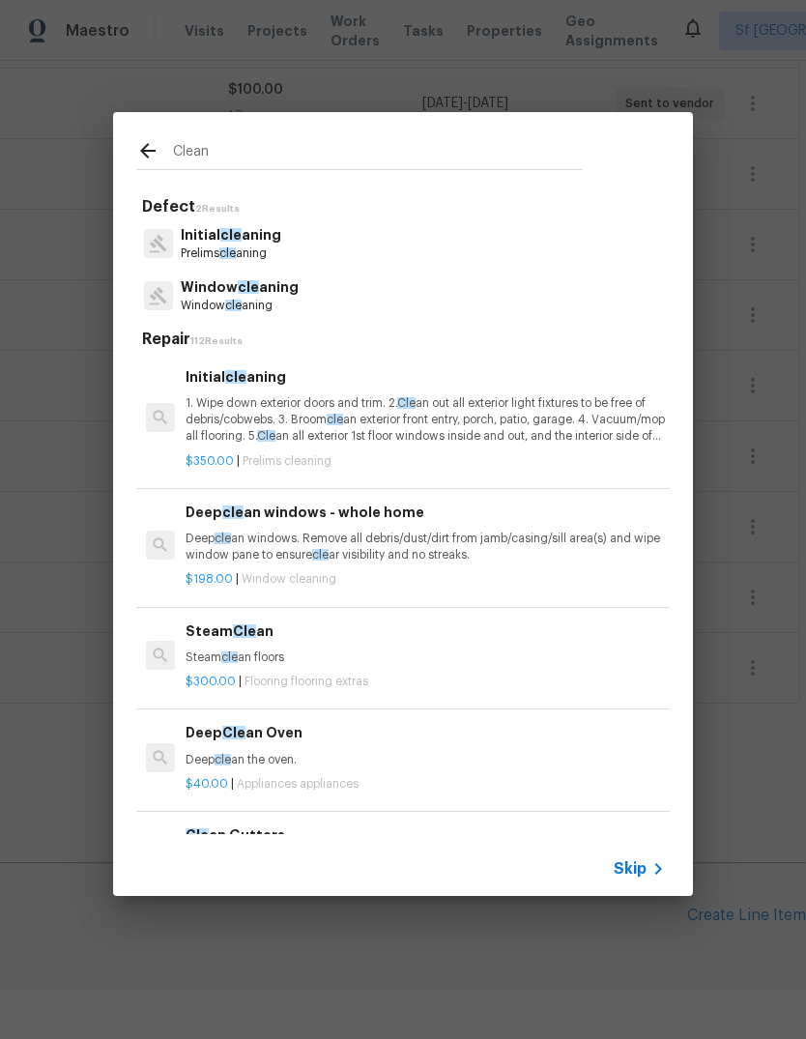
type input "Cleani"
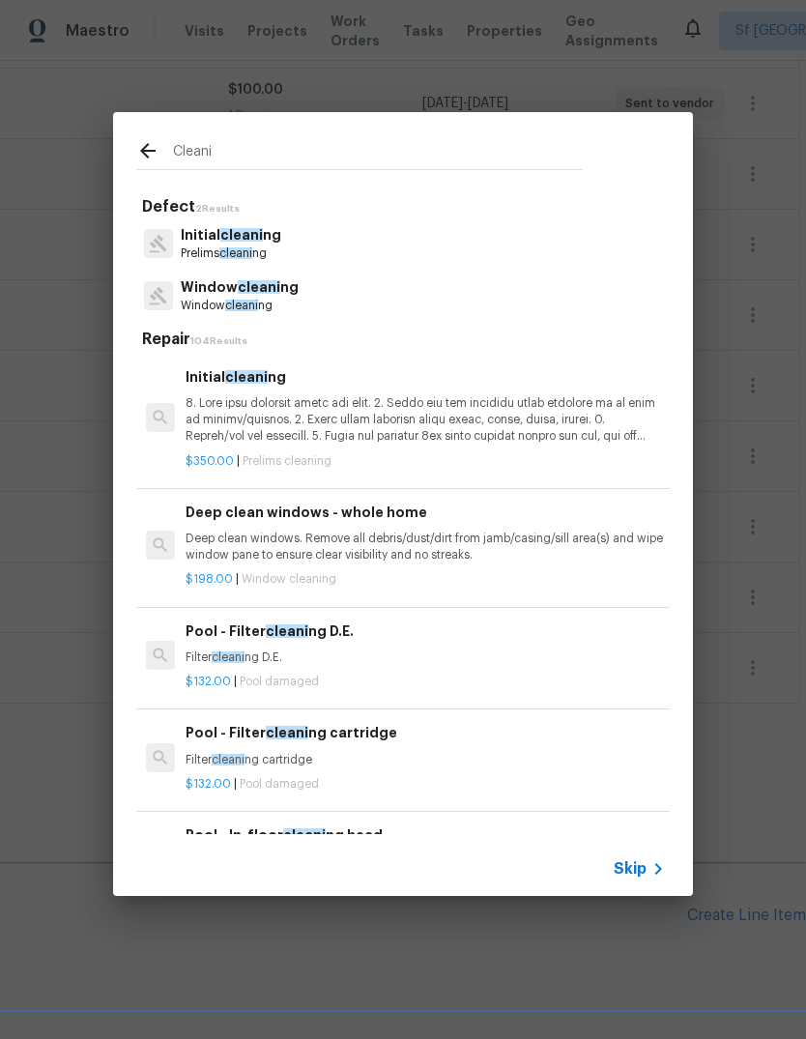
click at [246, 254] on span "cleani" at bounding box center [235, 253] width 33 height 12
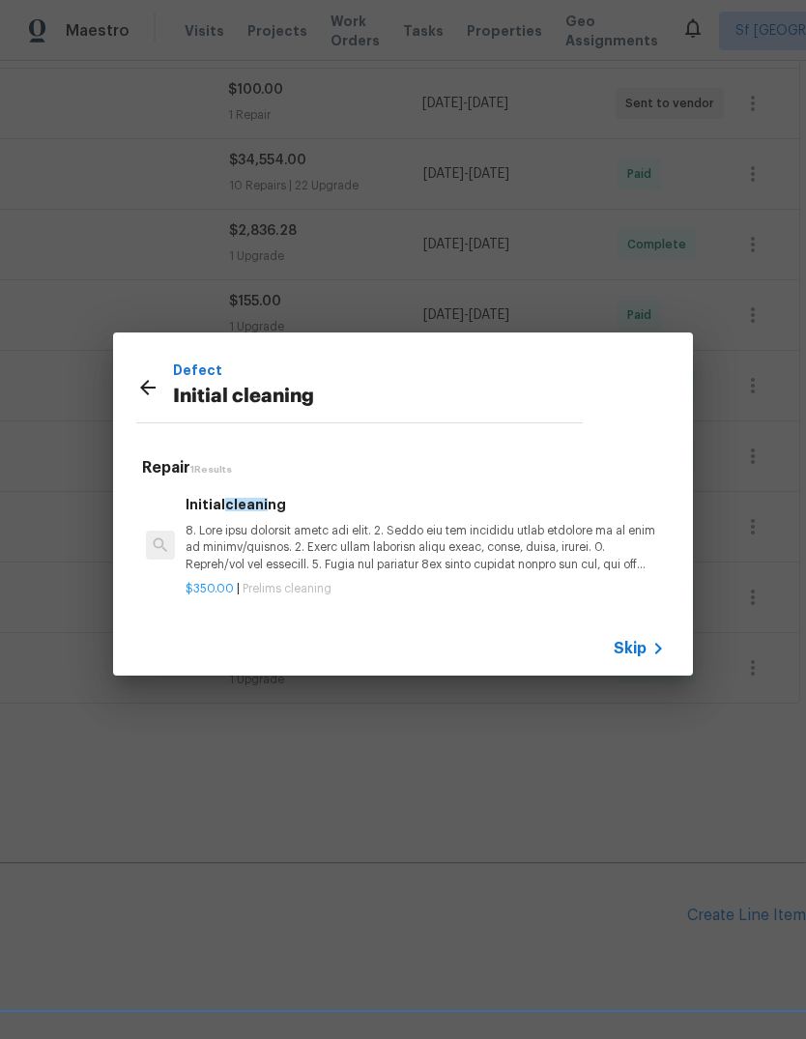
click at [240, 549] on p at bounding box center [425, 547] width 479 height 49
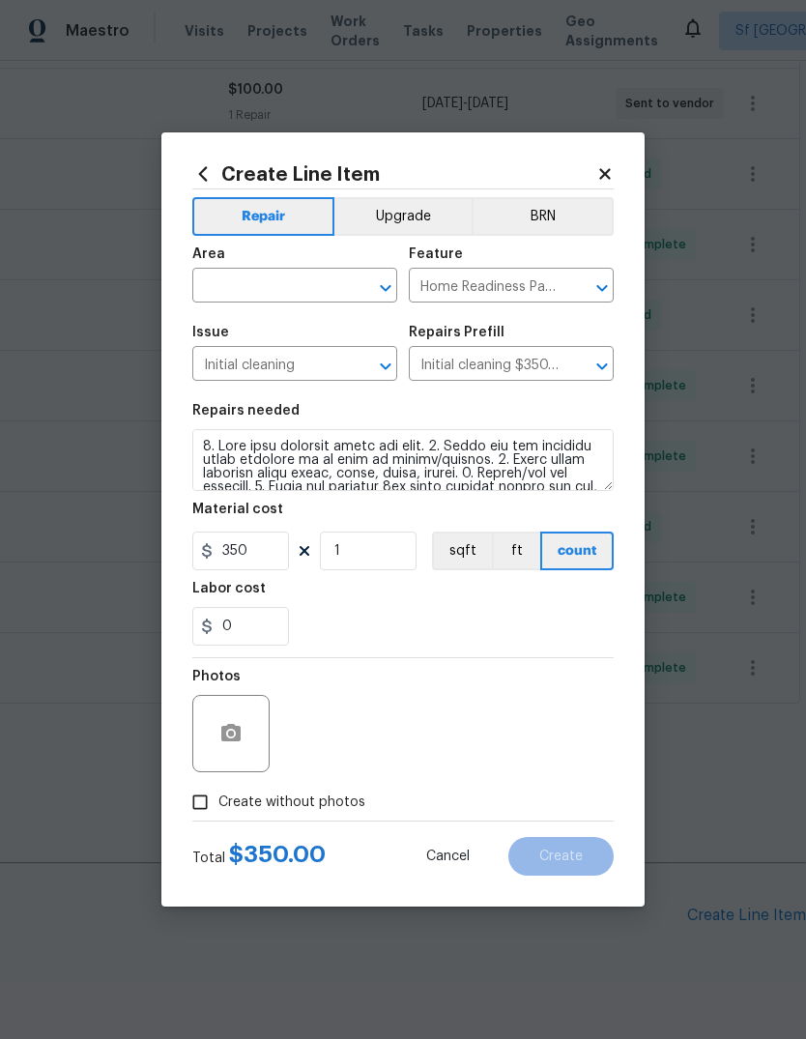
click at [291, 284] on input "text" at bounding box center [267, 288] width 151 height 30
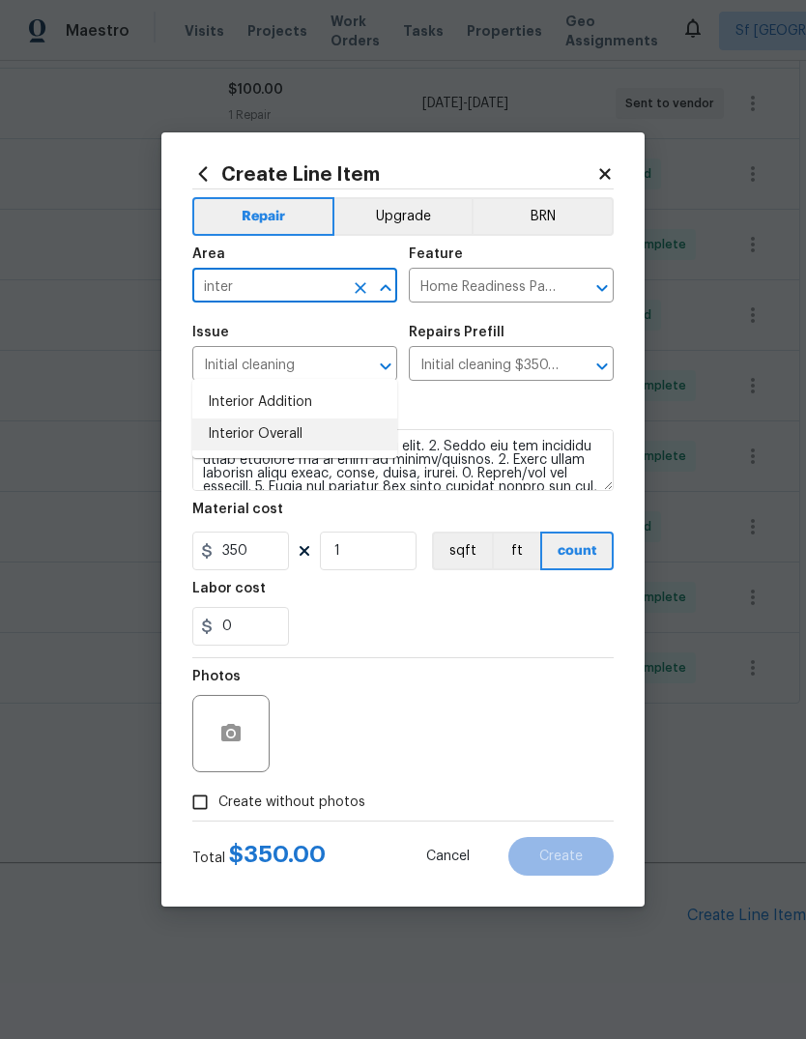
click at [283, 419] on li "Interior Overall" at bounding box center [294, 435] width 205 height 32
type input "Interior Overall"
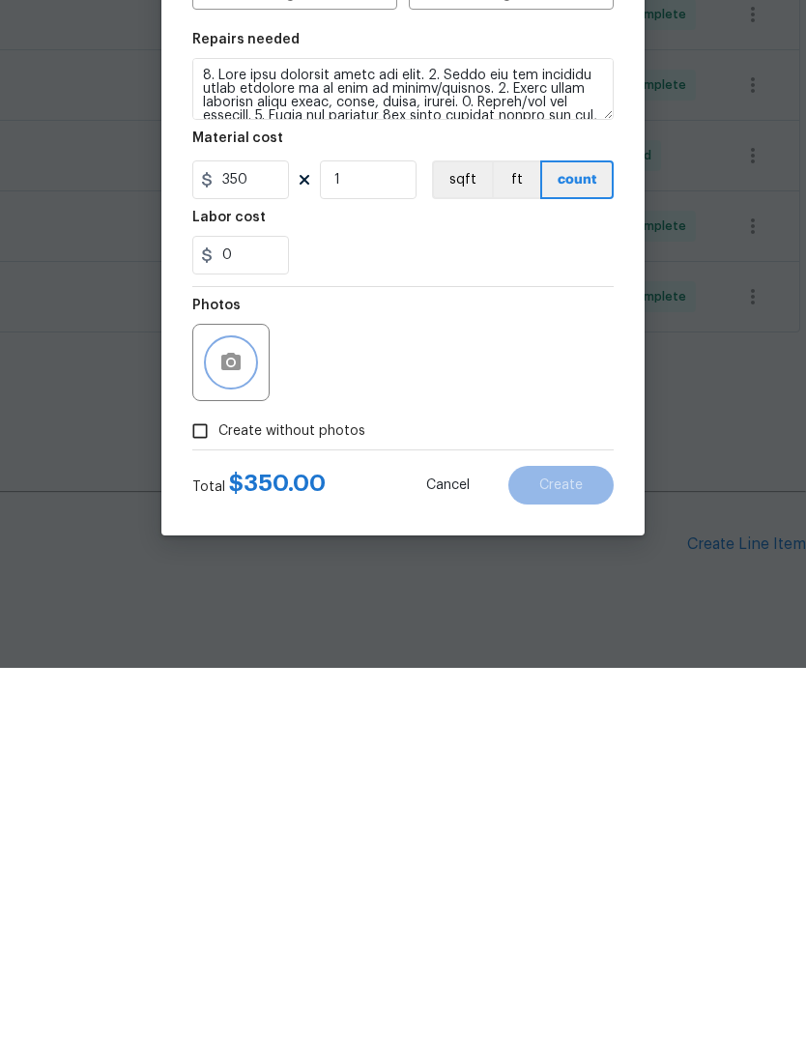
click at [223, 724] on icon "button" at bounding box center [230, 732] width 19 height 17
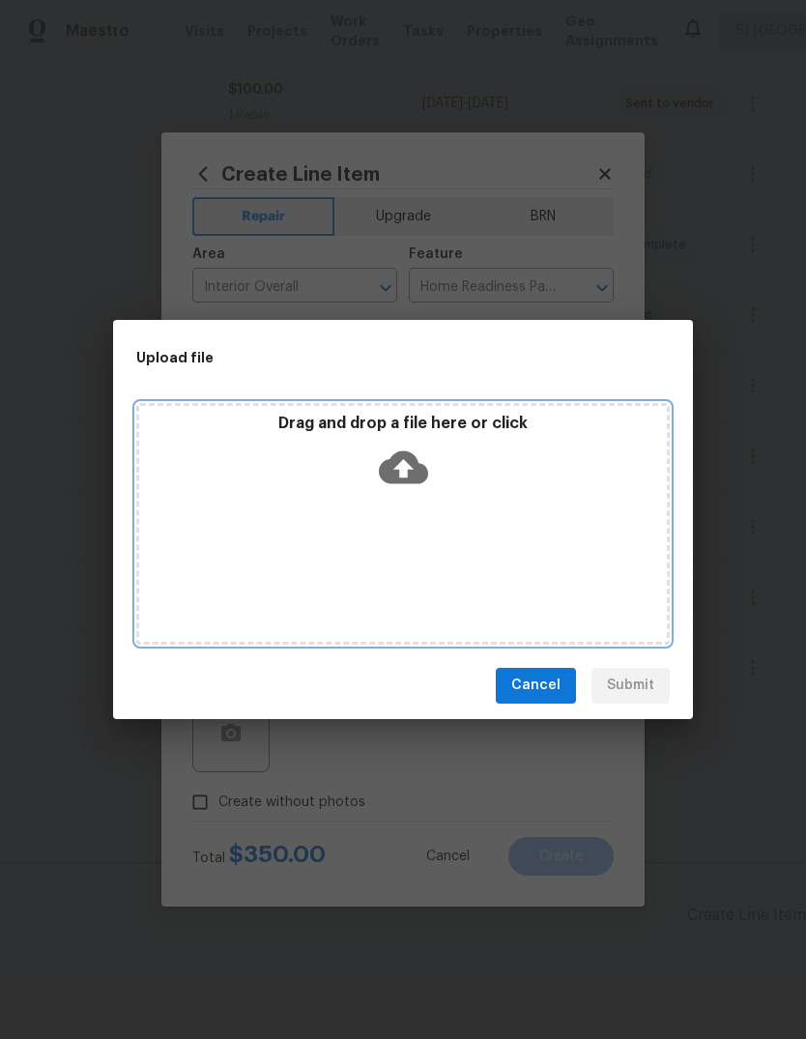
click at [413, 478] on icon at bounding box center [403, 466] width 49 height 33
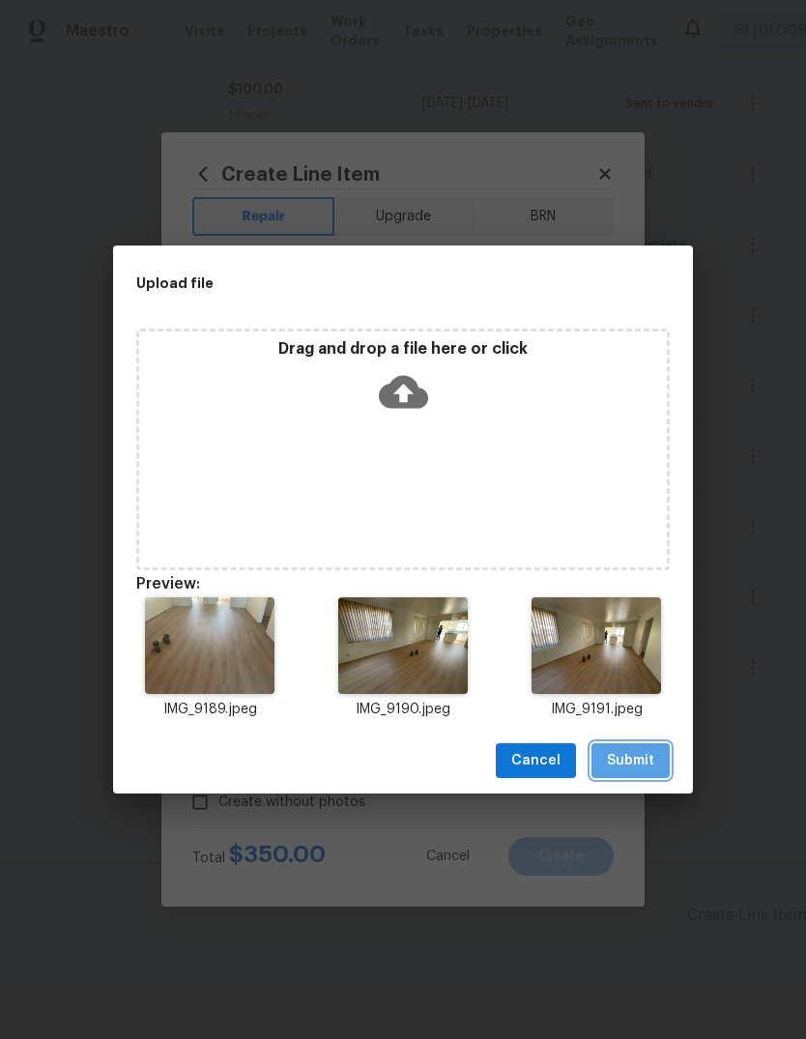
click at [632, 764] on span "Submit" at bounding box center [630, 761] width 47 height 24
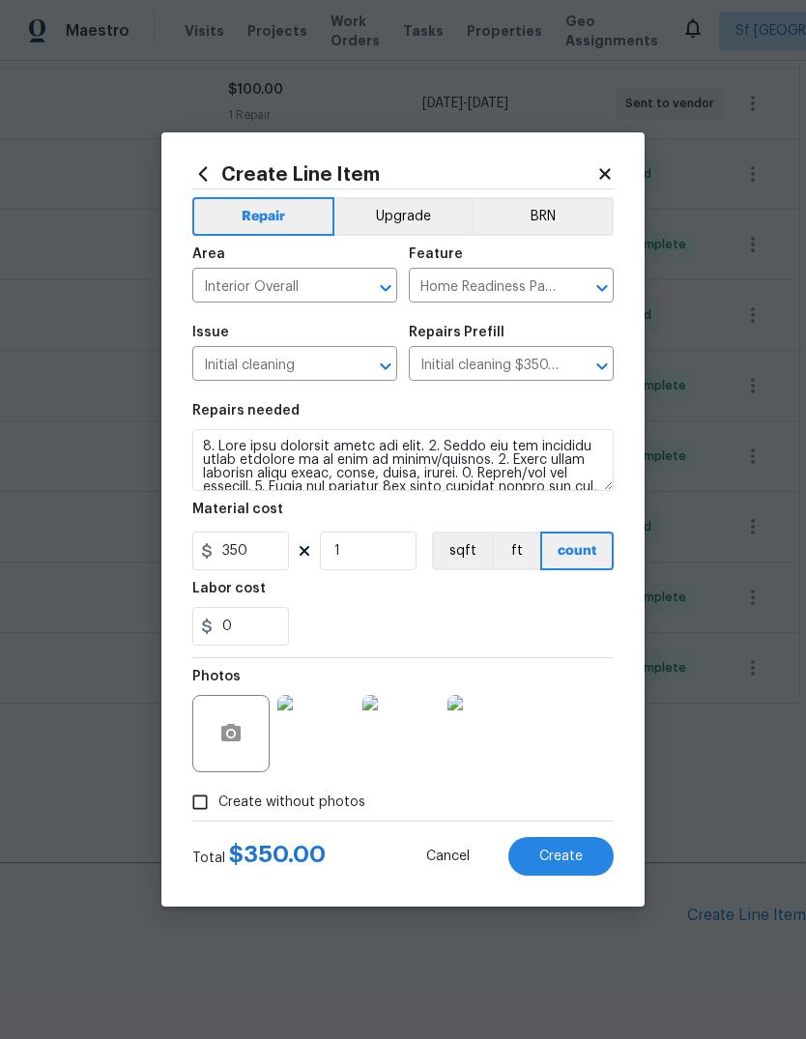
click at [537, 869] on button "Create" at bounding box center [560, 856] width 105 height 39
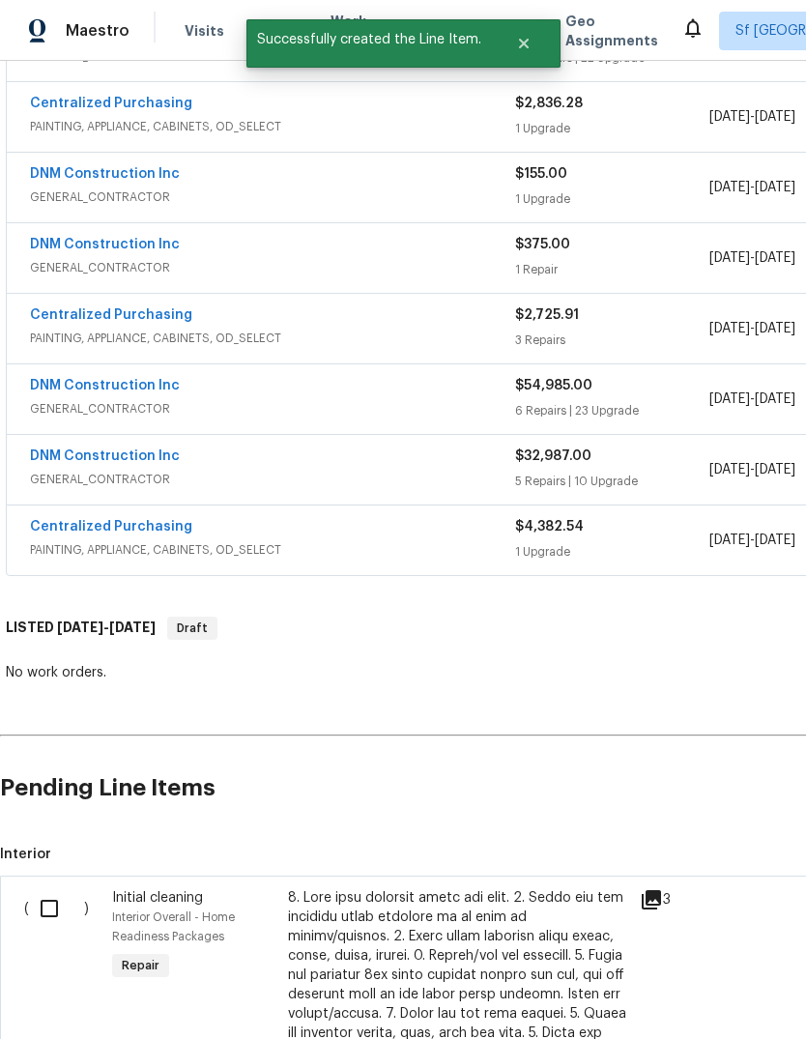
scroll to position [562, 0]
click at [43, 888] on input "checkbox" at bounding box center [56, 908] width 55 height 41
checkbox input "true"
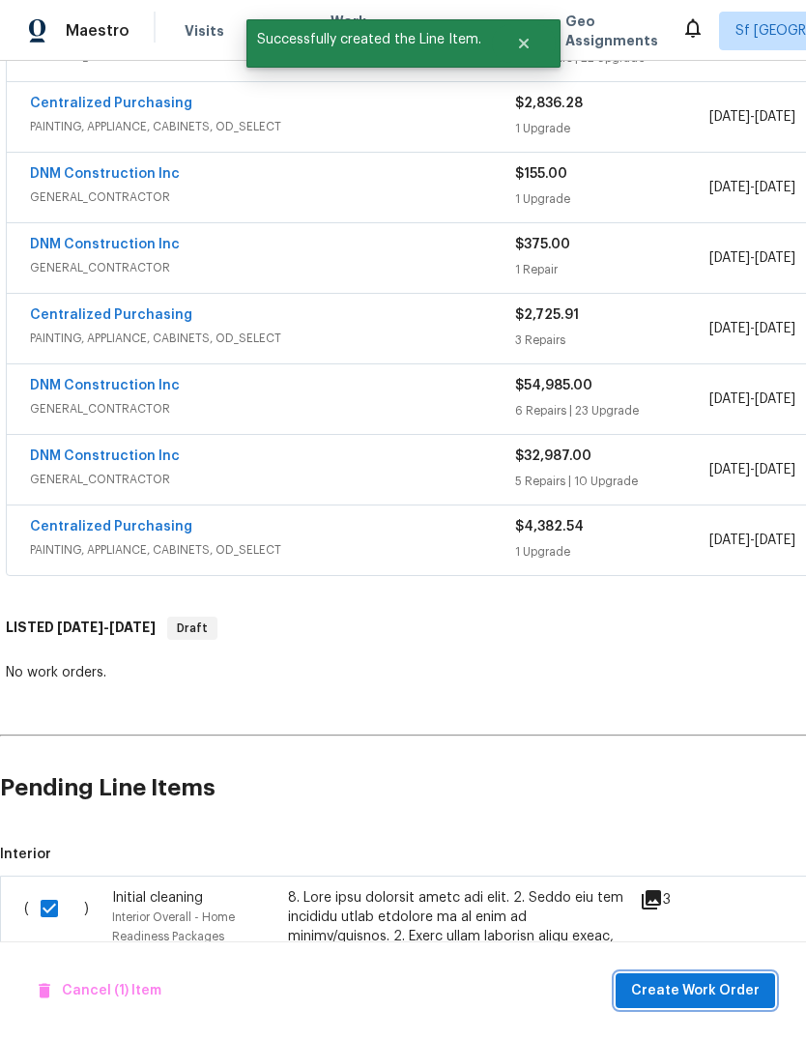
click at [713, 985] on span "Create Work Order" at bounding box center [695, 991] width 129 height 24
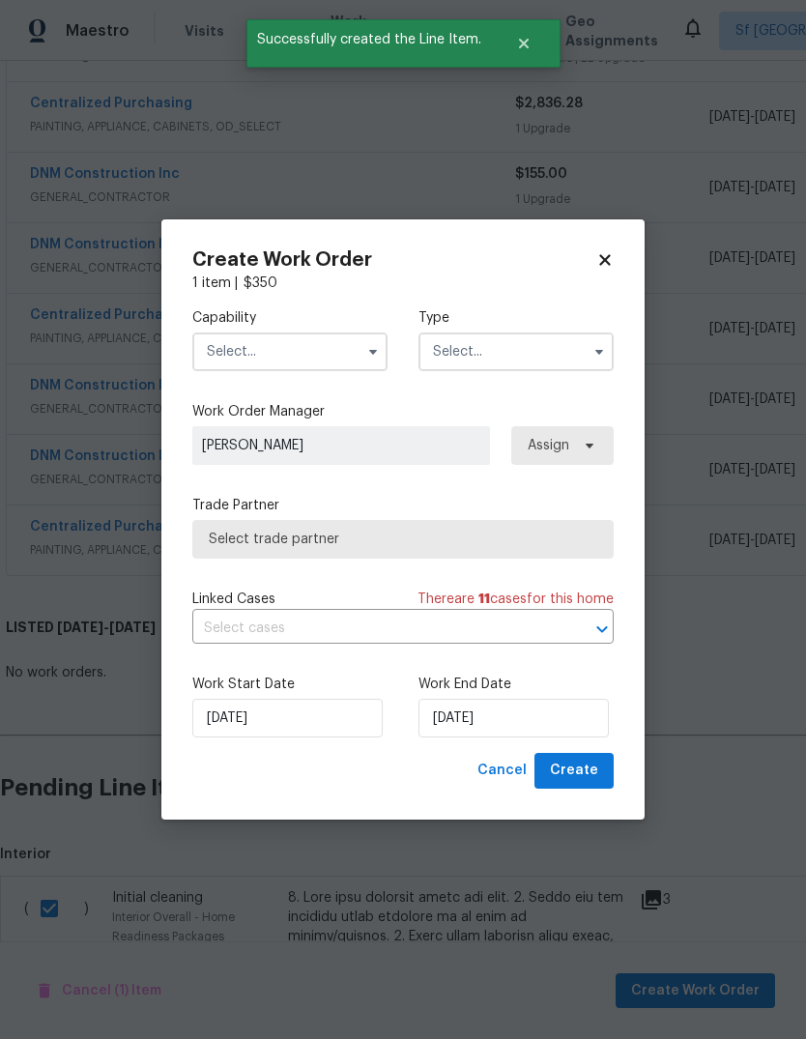
click at [302, 348] on input "text" at bounding box center [289, 352] width 195 height 39
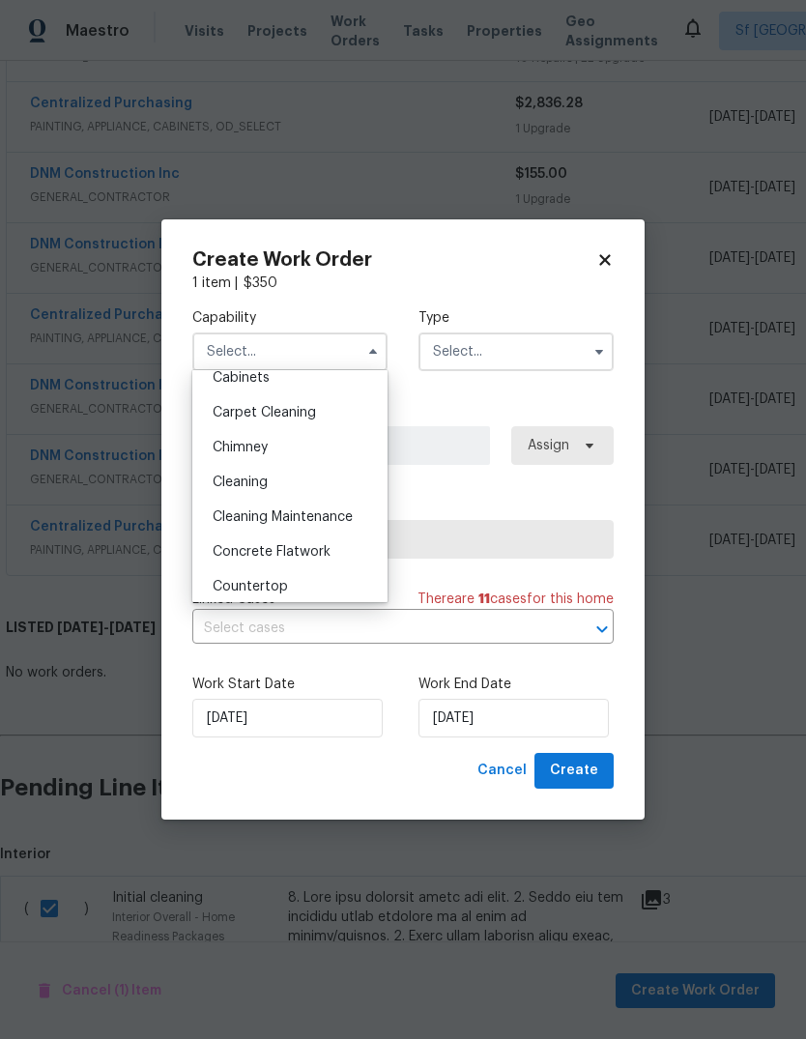
scroll to position [189, 0]
click at [273, 483] on div "Cleaning" at bounding box center [290, 481] width 186 height 35
type input "Cleaning"
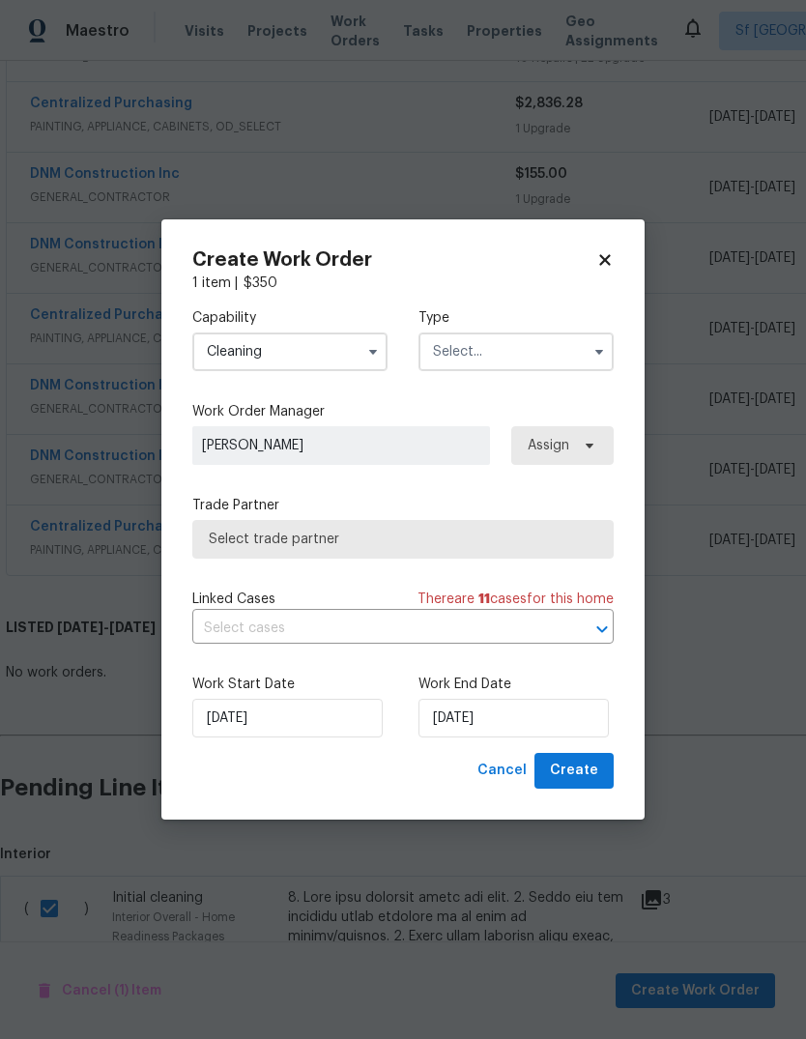
click at [512, 361] on input "text" at bounding box center [516, 352] width 195 height 39
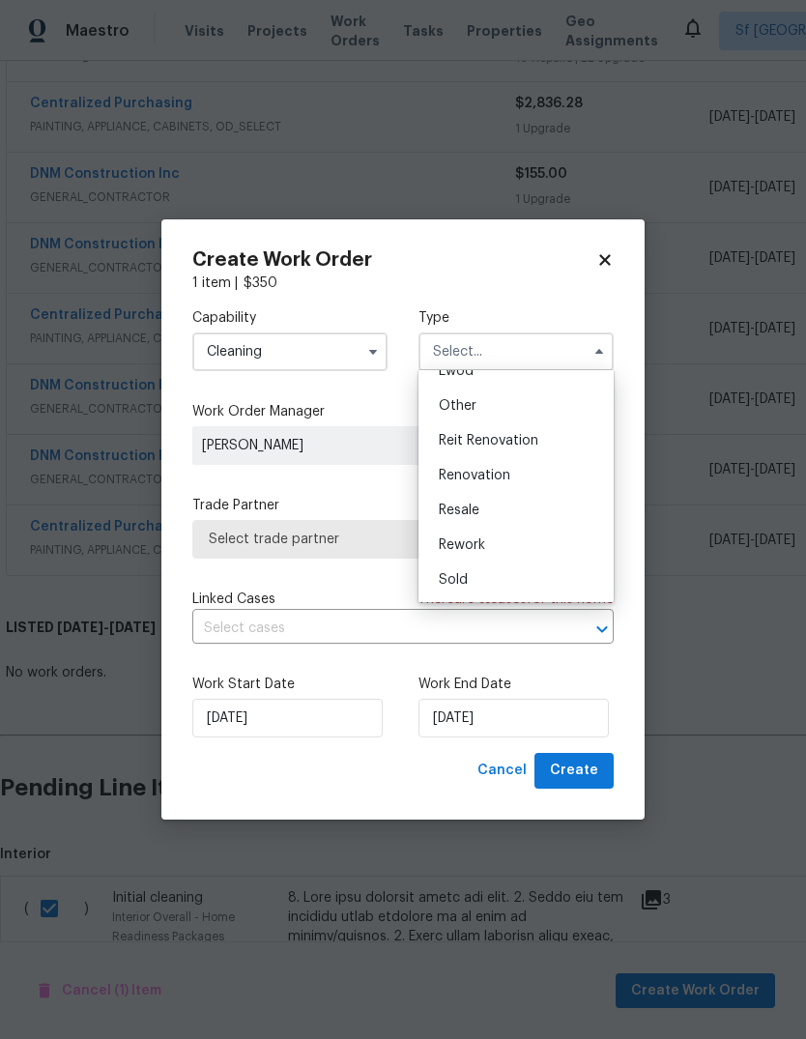
scroll to position [230, 0]
click at [503, 486] on div "Renovation" at bounding box center [516, 475] width 186 height 35
type input "Renovation"
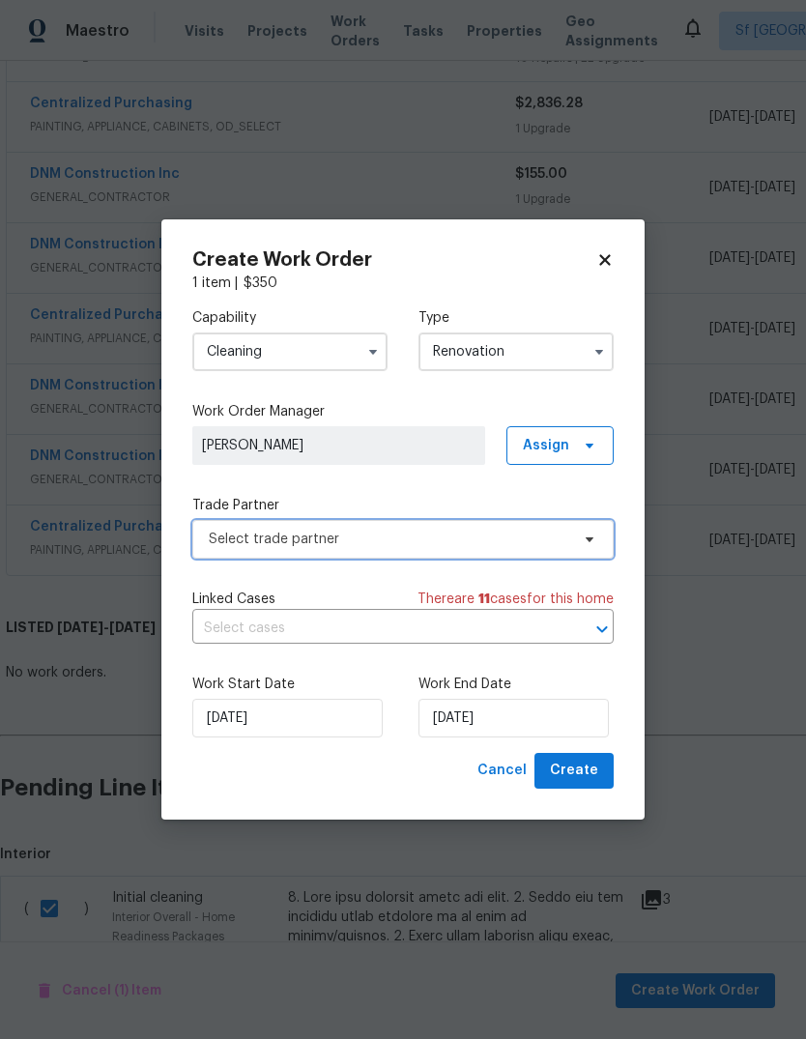
click at [322, 547] on span "Select trade partner" at bounding box center [389, 539] width 361 height 19
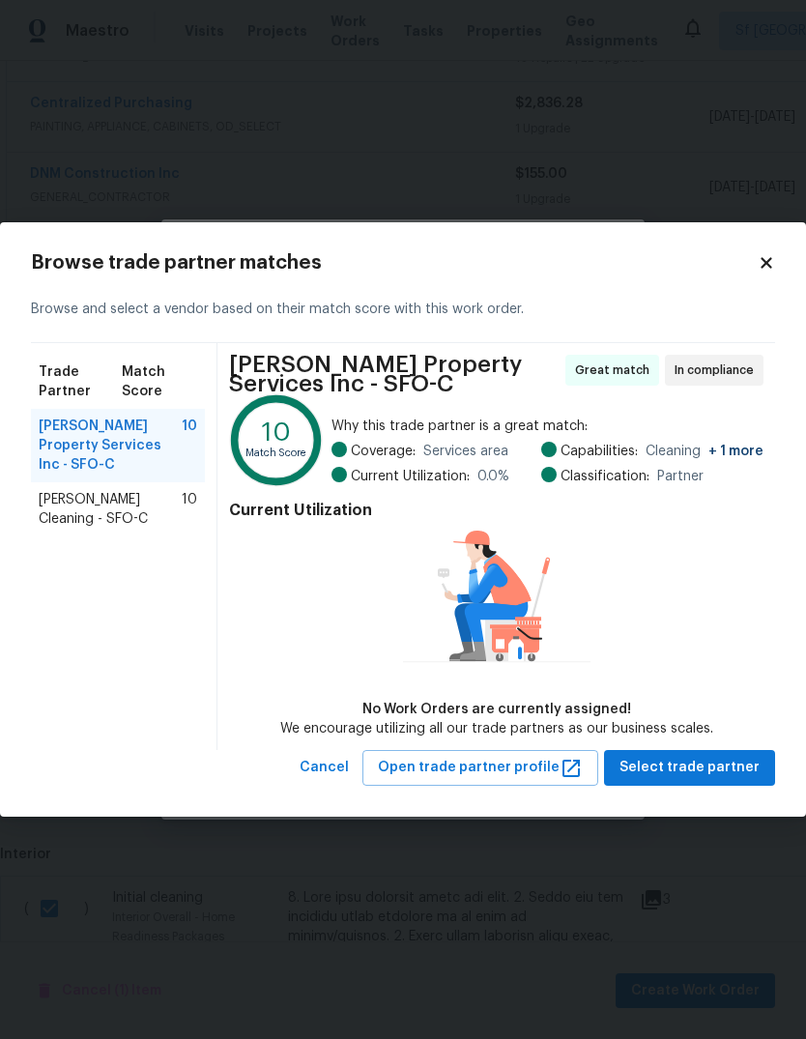
click at [72, 490] on span "Ruiz's Cleaning - SFO-C" at bounding box center [110, 509] width 143 height 39
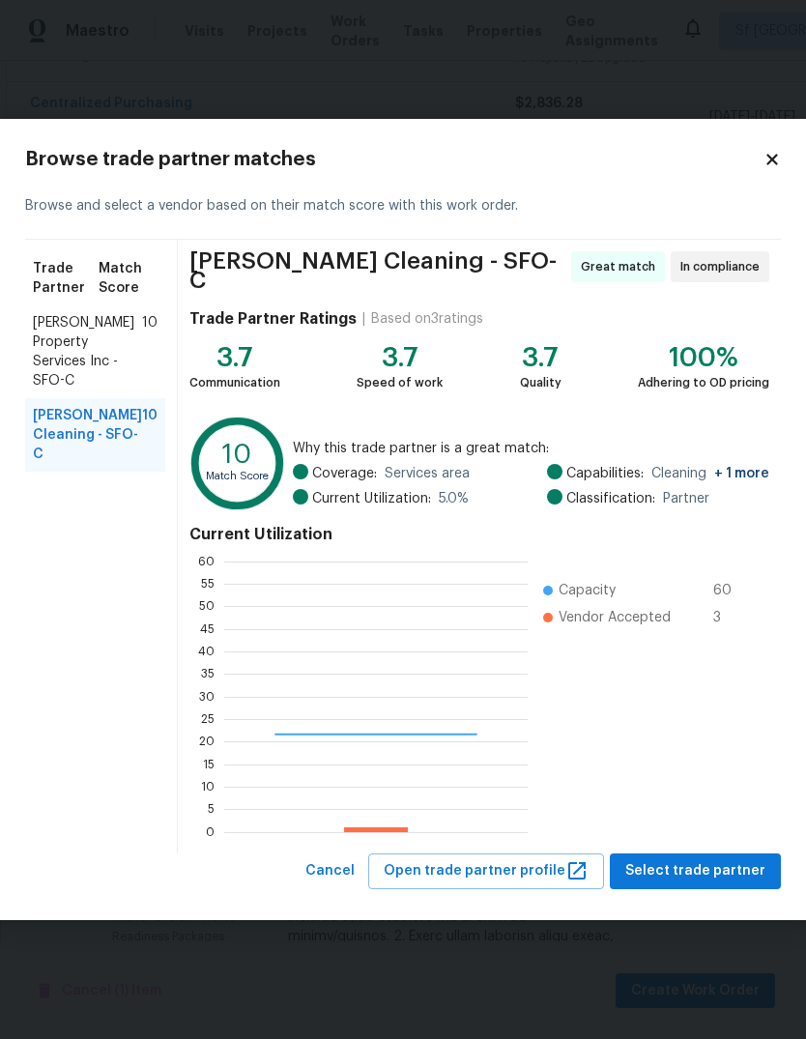
scroll to position [271, 304]
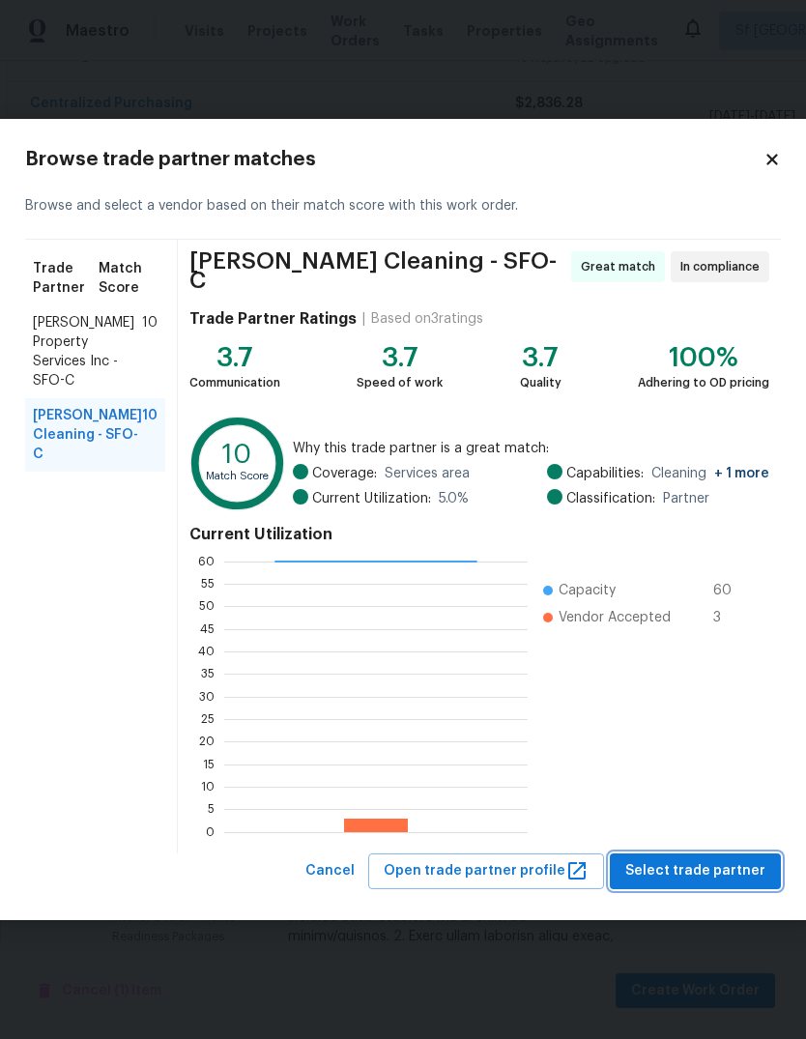
click at [715, 866] on span "Select trade partner" at bounding box center [695, 871] width 140 height 24
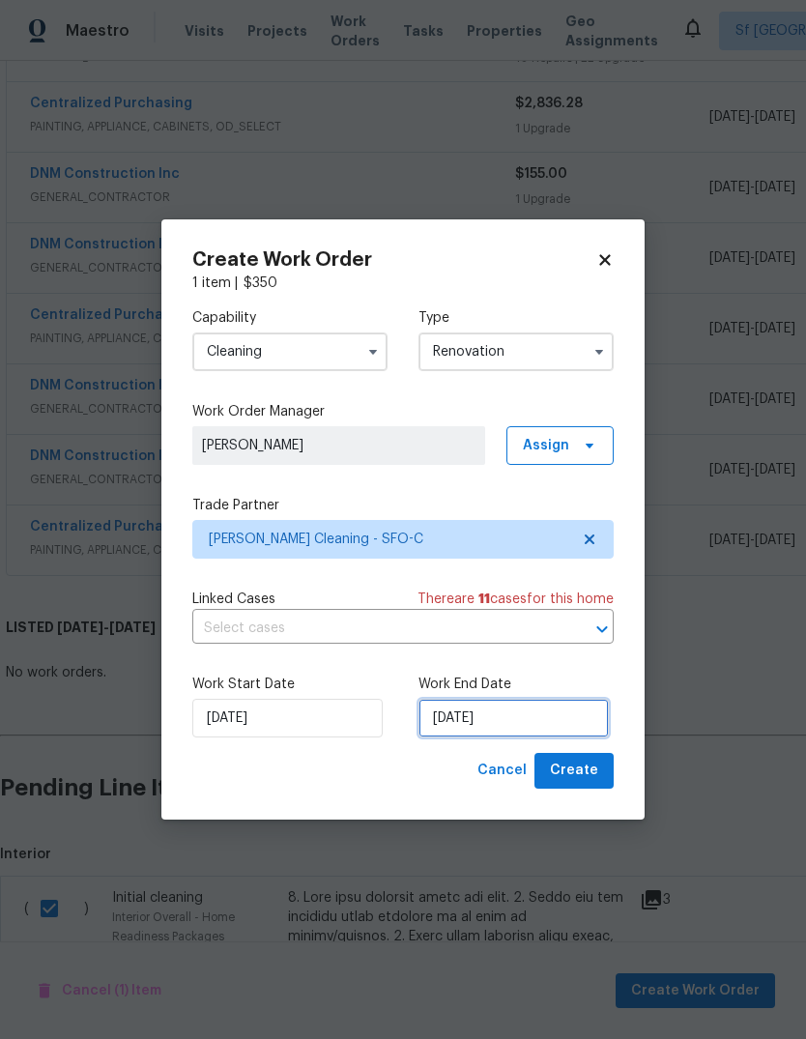
click at [536, 724] on input "10/7/2025" at bounding box center [514, 718] width 190 height 39
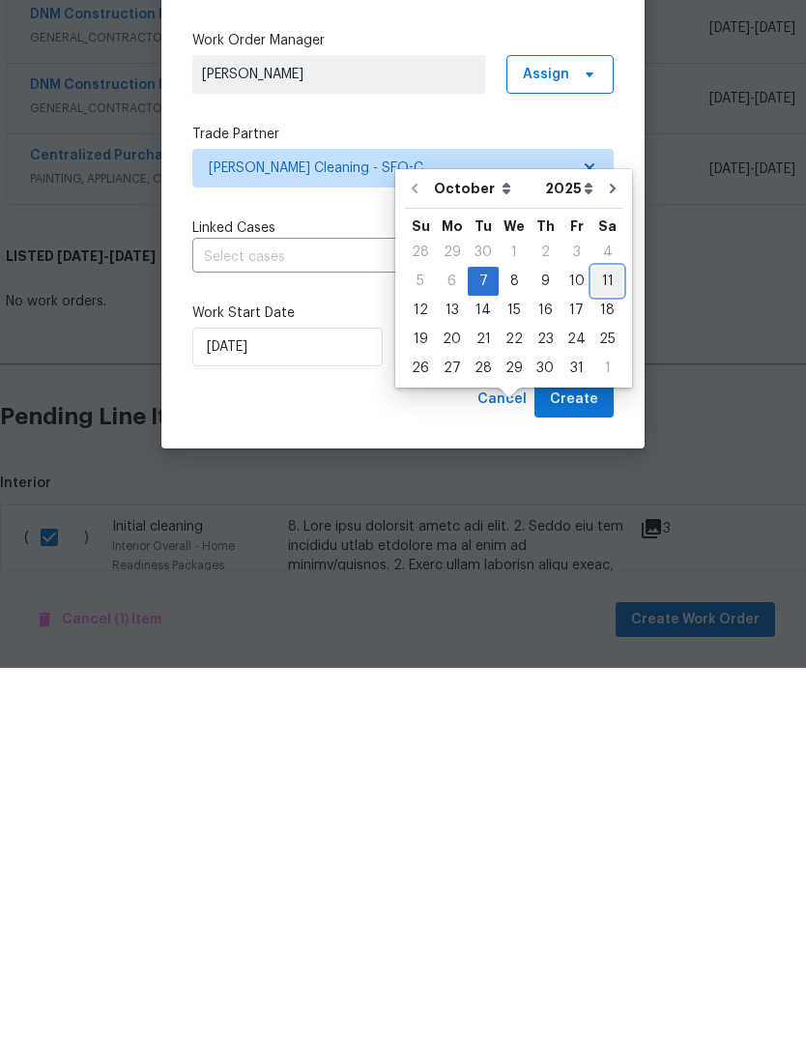
click at [607, 639] on div "11" at bounding box center [608, 652] width 30 height 27
type input "10/11/2025"
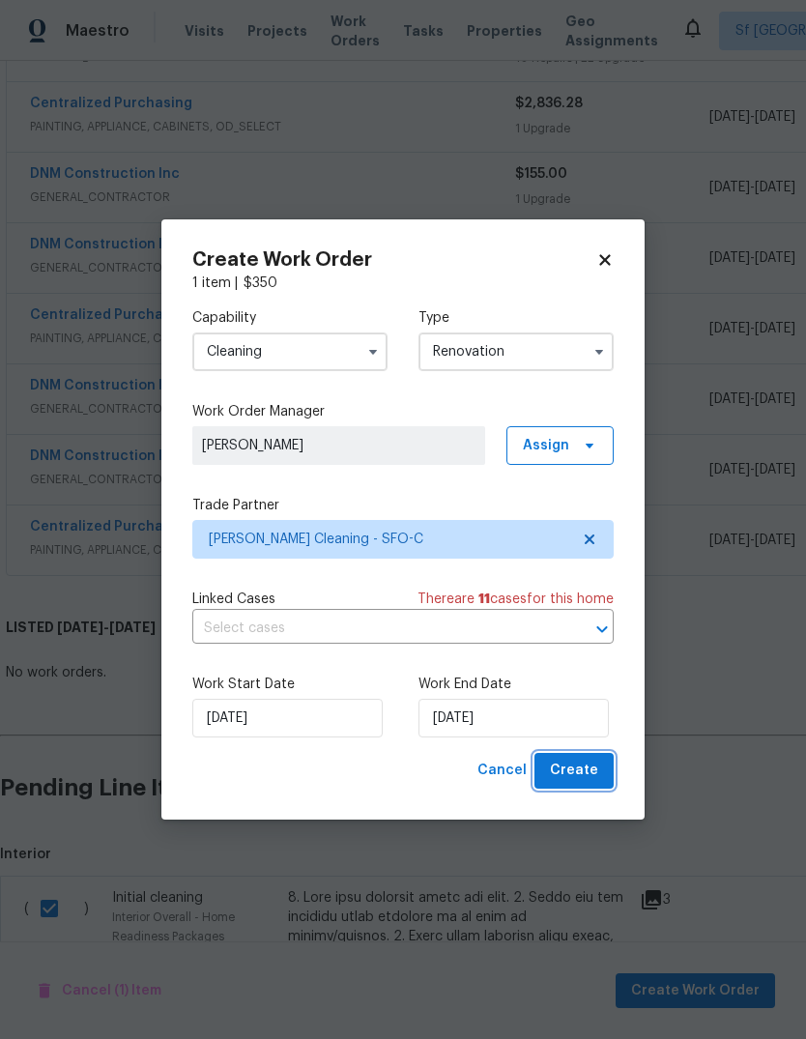
click at [585, 770] on span "Create" at bounding box center [574, 771] width 48 height 24
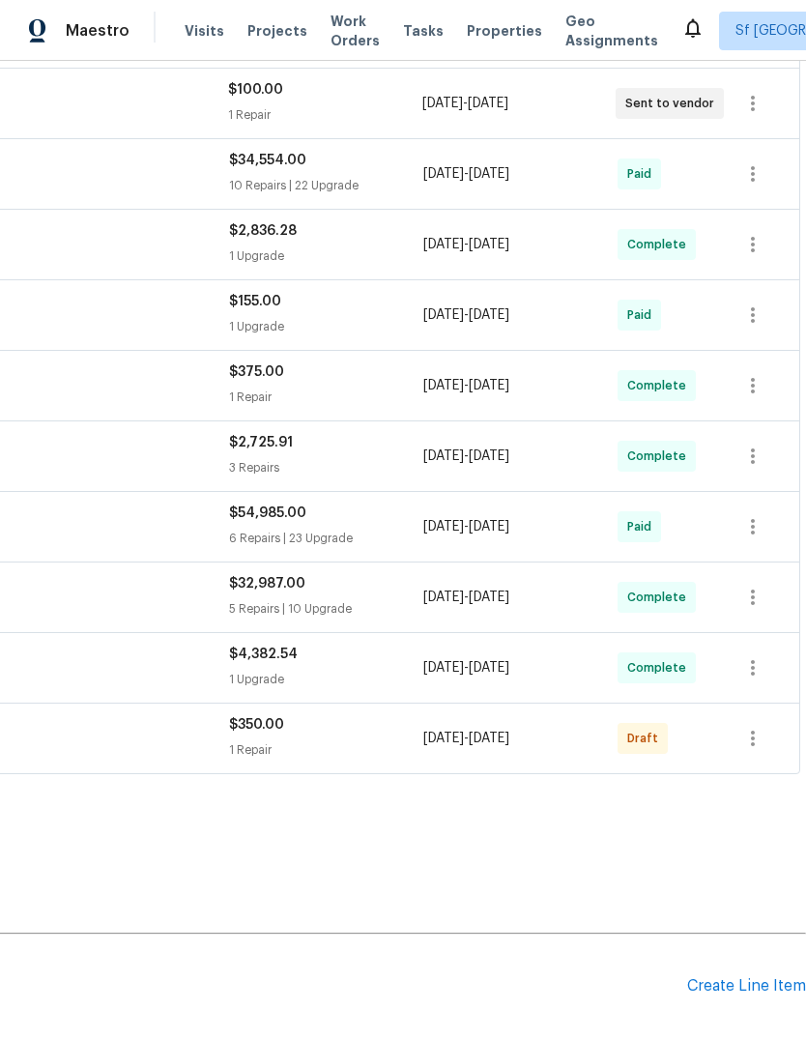
scroll to position [434, 286]
click at [760, 727] on icon "button" at bounding box center [752, 738] width 23 height 23
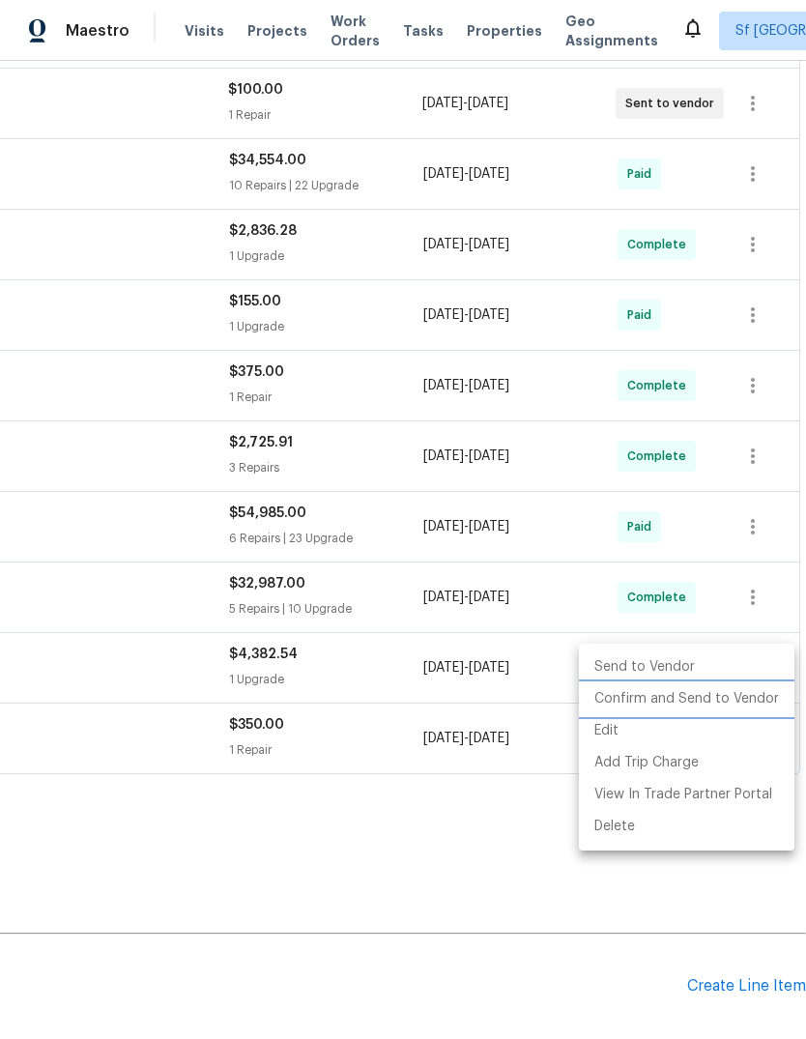
click at [745, 700] on li "Confirm and Send to Vendor" at bounding box center [687, 699] width 216 height 32
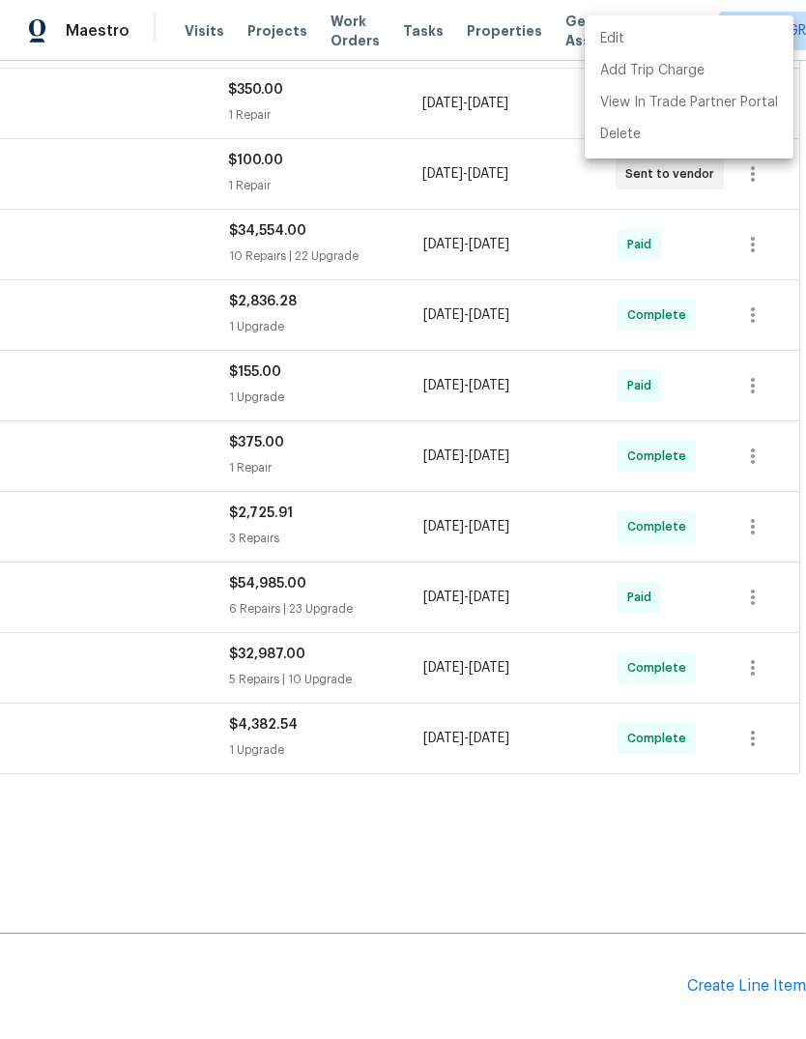
click at [329, 809] on div at bounding box center [403, 519] width 806 height 1039
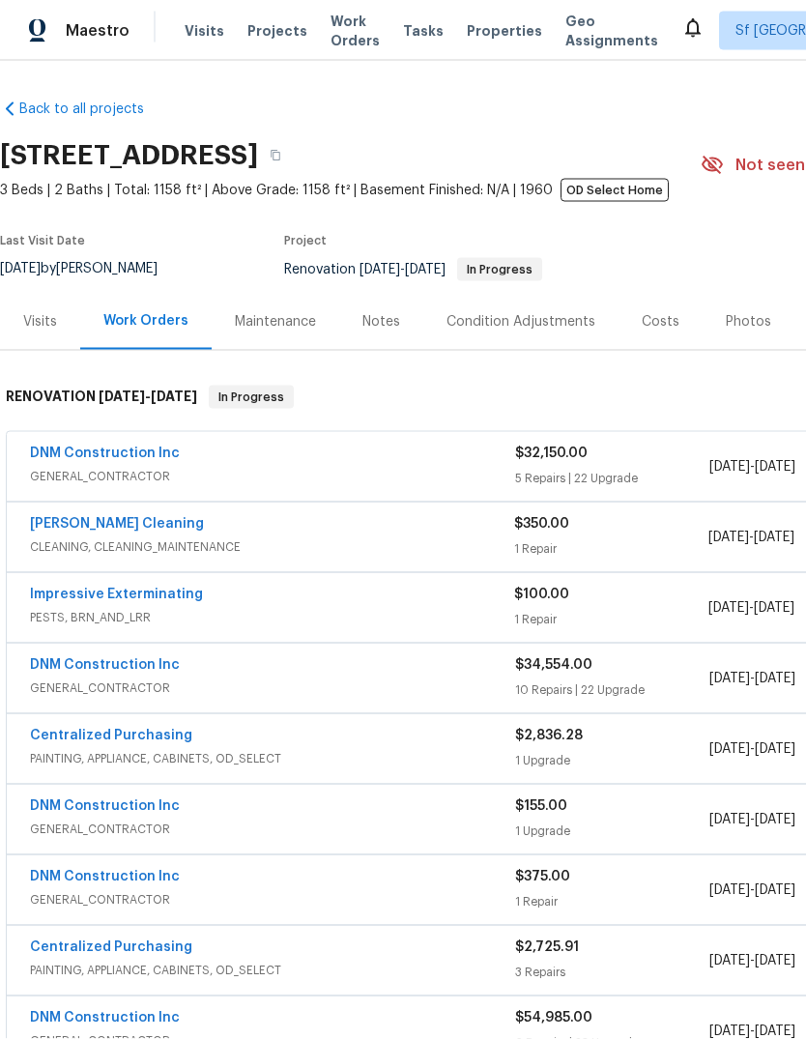
scroll to position [0, 0]
click at [197, 37] on span "Visits" at bounding box center [205, 30] width 40 height 19
